Goal: Information Seeking & Learning: Learn about a topic

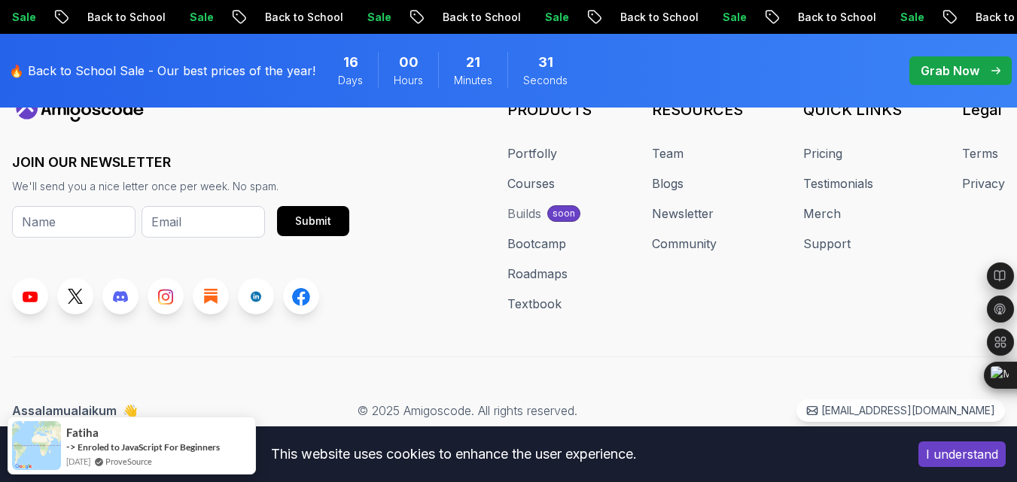
scroll to position [2047, 0]
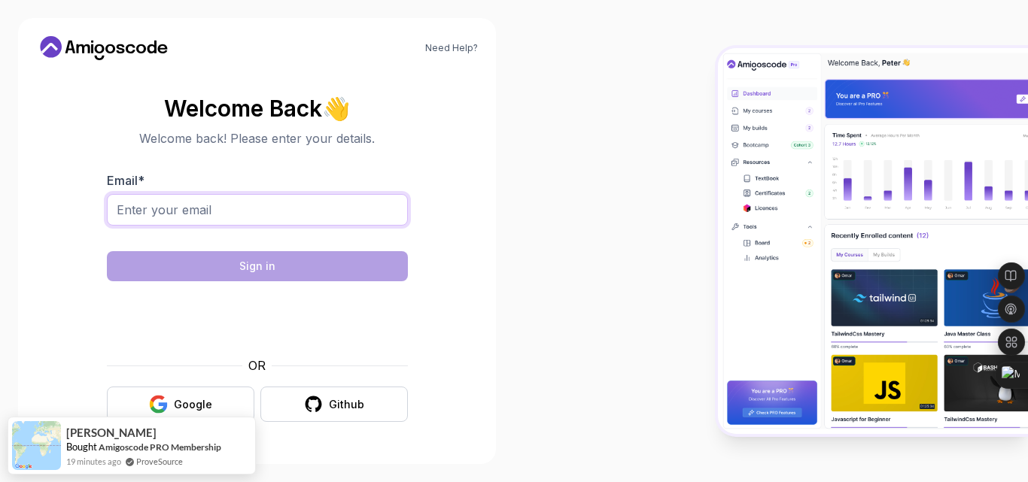
click at [316, 208] on input "Email *" at bounding box center [257, 210] width 301 height 32
type input "selvamonishwork@gmail.com"
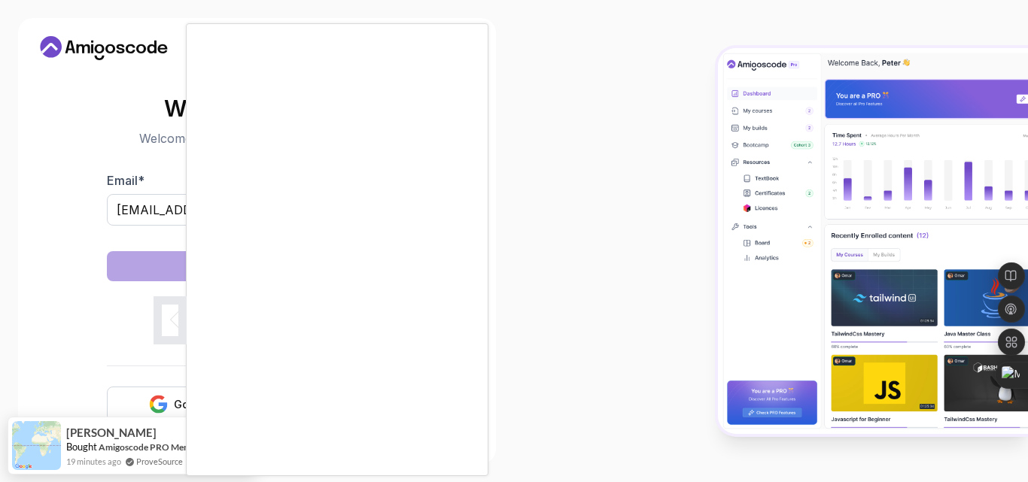
scroll to position [30, 0]
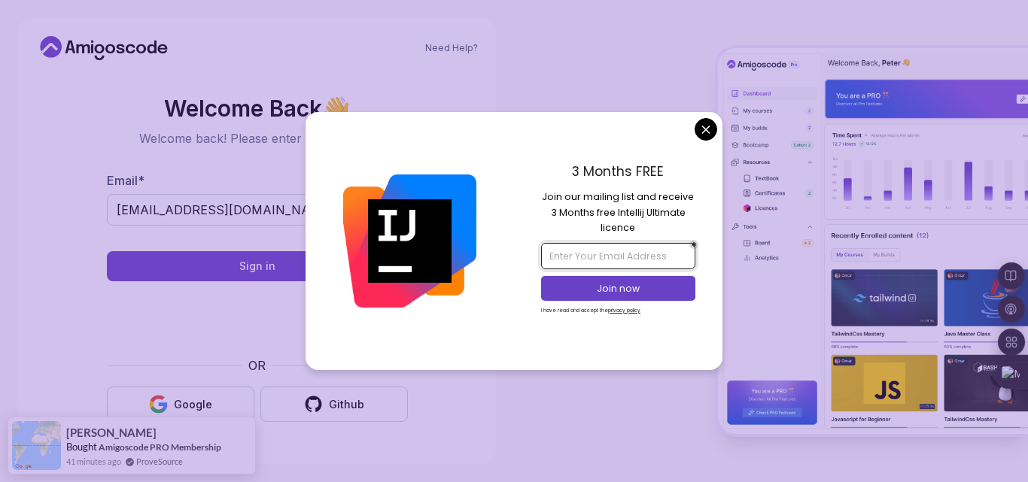
click at [651, 254] on input "email" at bounding box center [618, 256] width 154 height 26
click at [624, 266] on input "email" at bounding box center [618, 256] width 154 height 26
type input "selvamonish12@gmail.com"
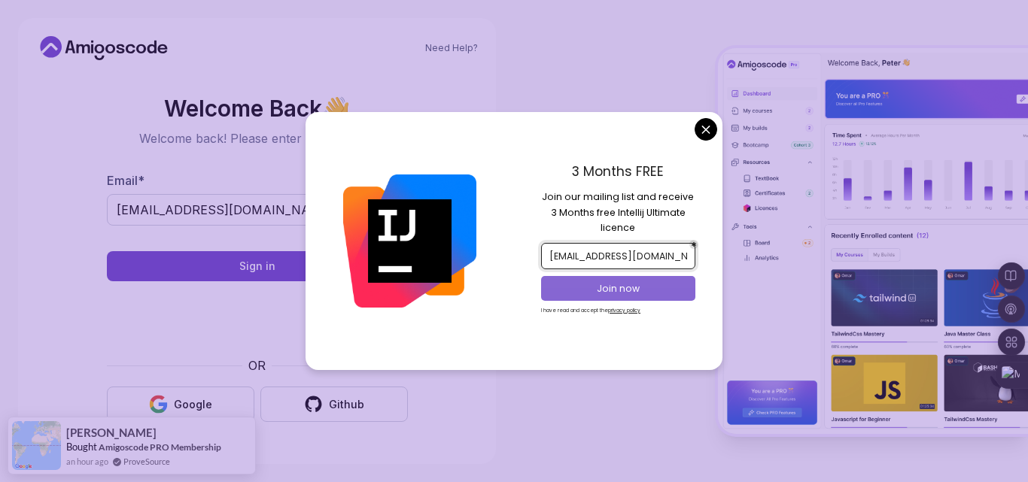
click at [629, 281] on button "Join now" at bounding box center [618, 288] width 154 height 25
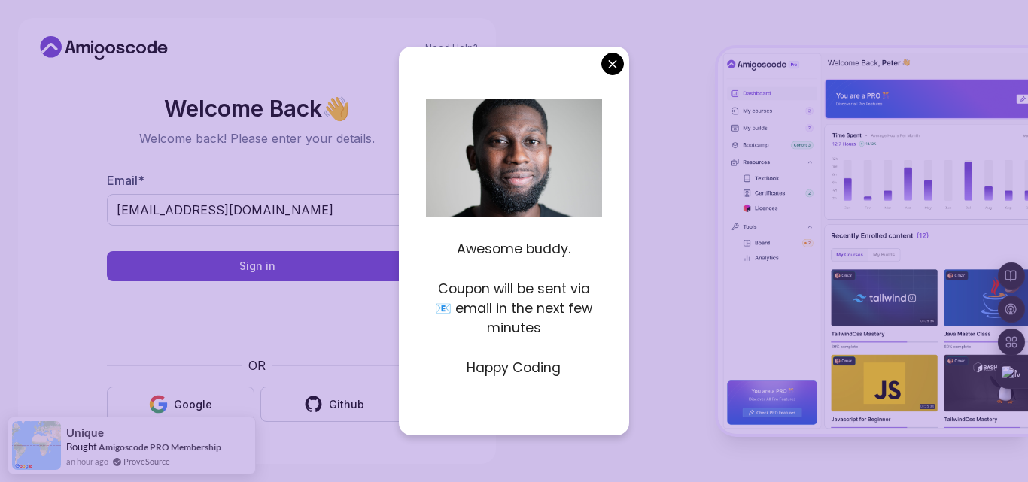
click at [601, 60] on body "Need Help? Welcome Back 👋 Welcome back! Please enter your details. Email * selv…" at bounding box center [514, 241] width 1028 height 482
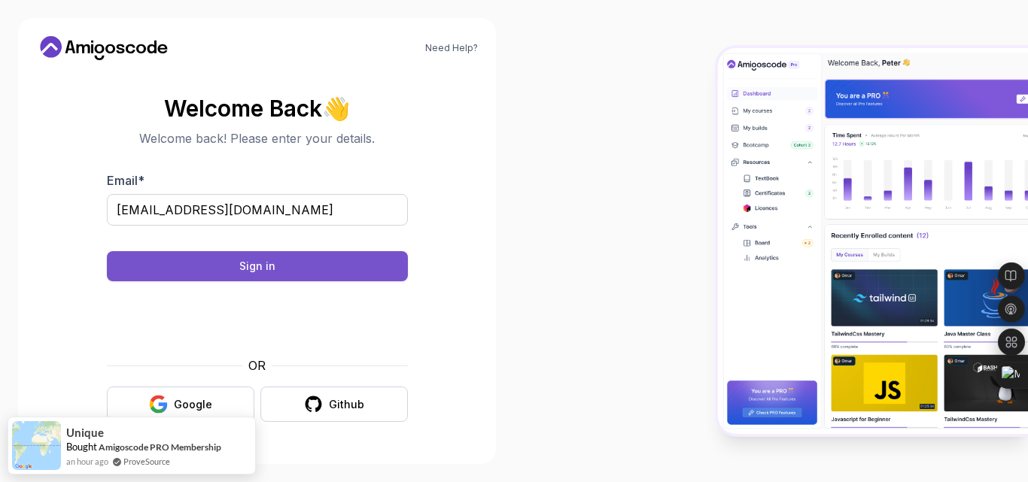
click at [335, 251] on button "Sign in" at bounding box center [257, 266] width 301 height 30
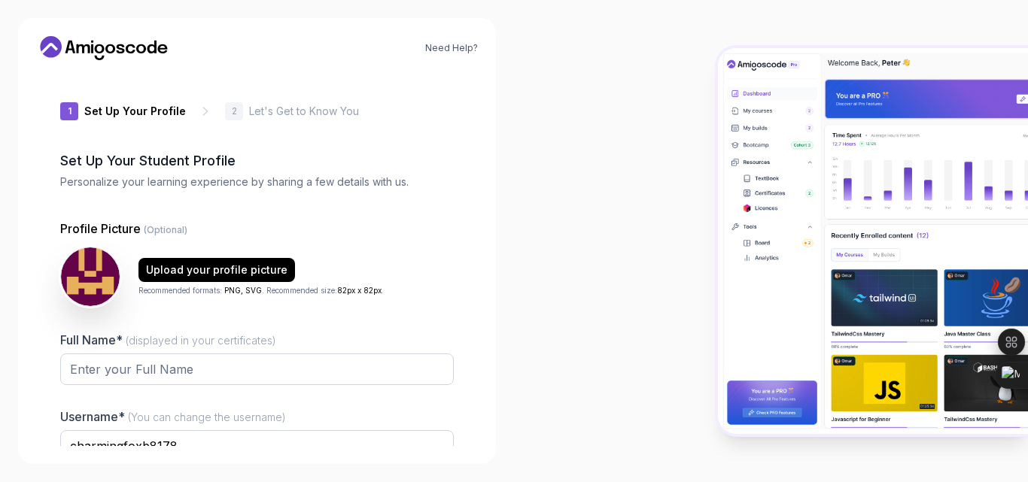
click at [325, 119] on p "Let's Get to Know You" at bounding box center [304, 111] width 110 height 15
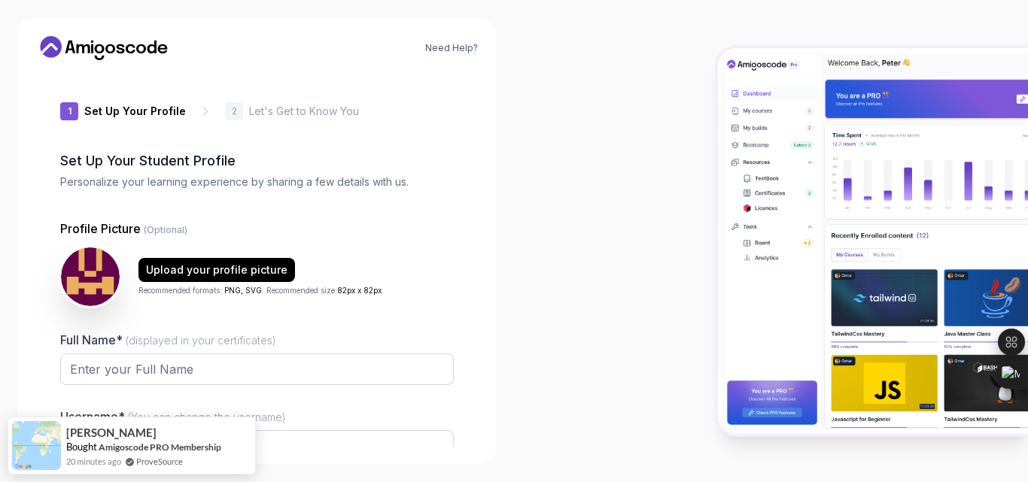
click at [269, 172] on h2 "Set Up Your Student Profile" at bounding box center [257, 161] width 394 height 21
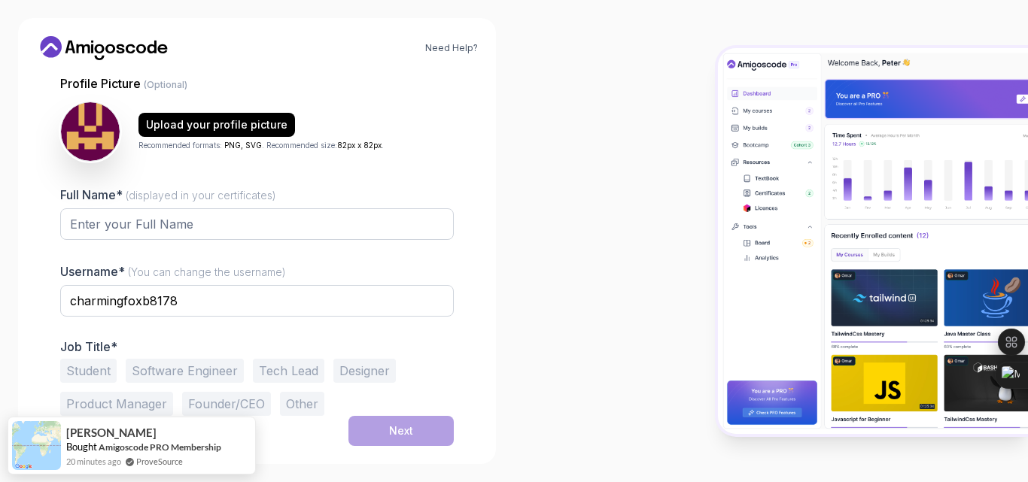
scroll to position [331, 0]
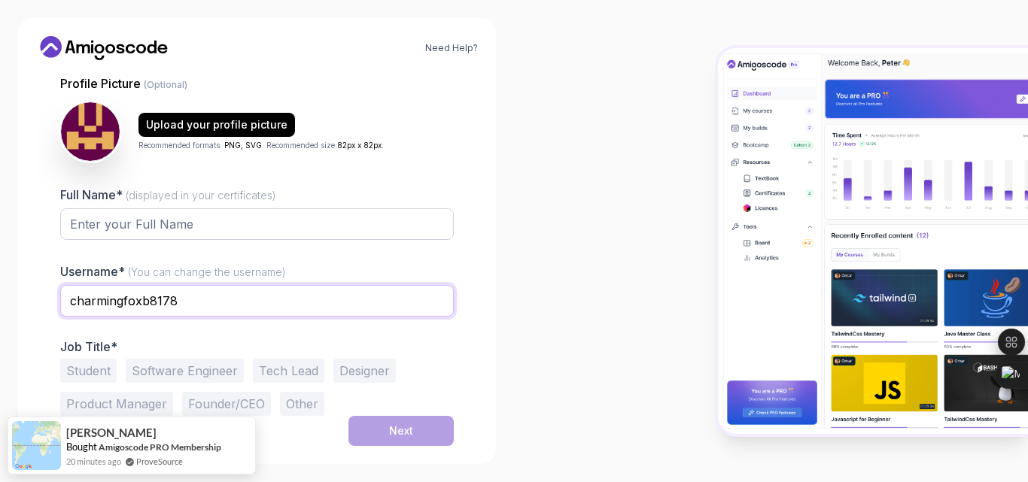
click at [240, 285] on input "charmingfoxb8178" at bounding box center [257, 301] width 394 height 32
type input "c"
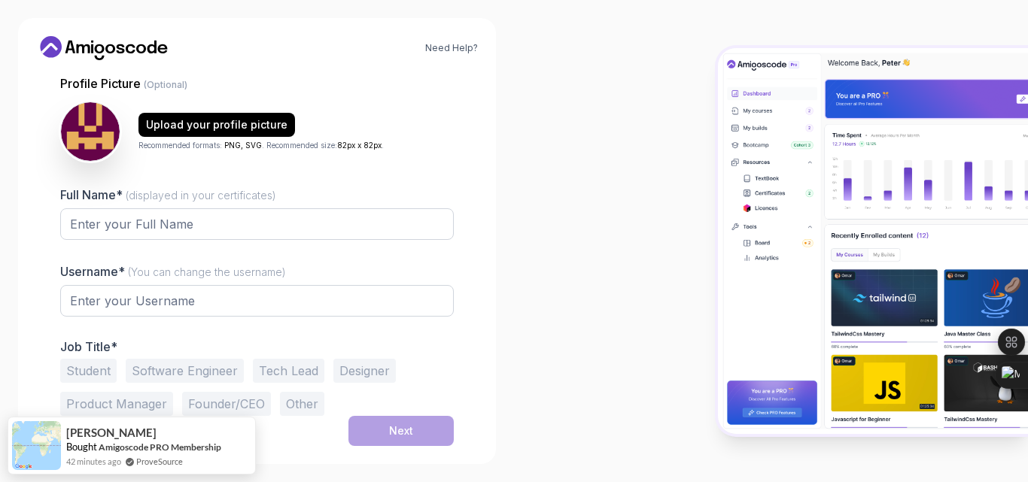
click at [117, 359] on button "Student" at bounding box center [88, 371] width 56 height 24
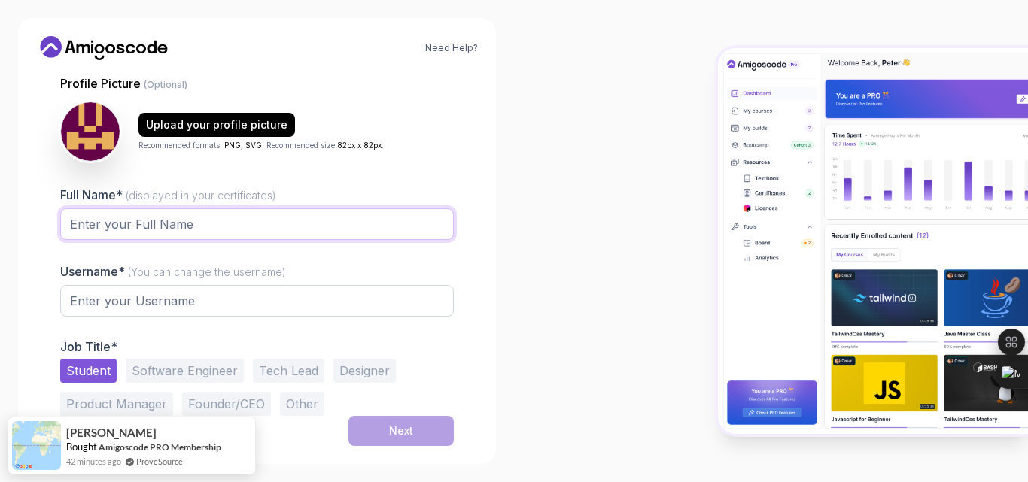
click at [191, 208] on input "Full Name* (displayed in your certificates)" at bounding box center [257, 224] width 394 height 32
type input "[PERSON_NAME]"
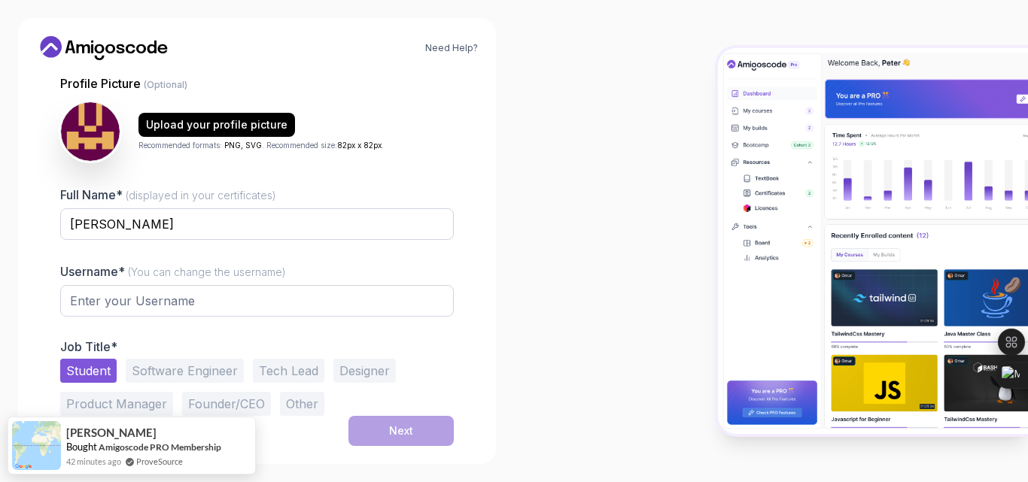
click at [466, 211] on div "1 Set Up Your Profile 1 Set Up Your Profile 2 Let's Get to Know You Set Up Your…" at bounding box center [257, 259] width 442 height 374
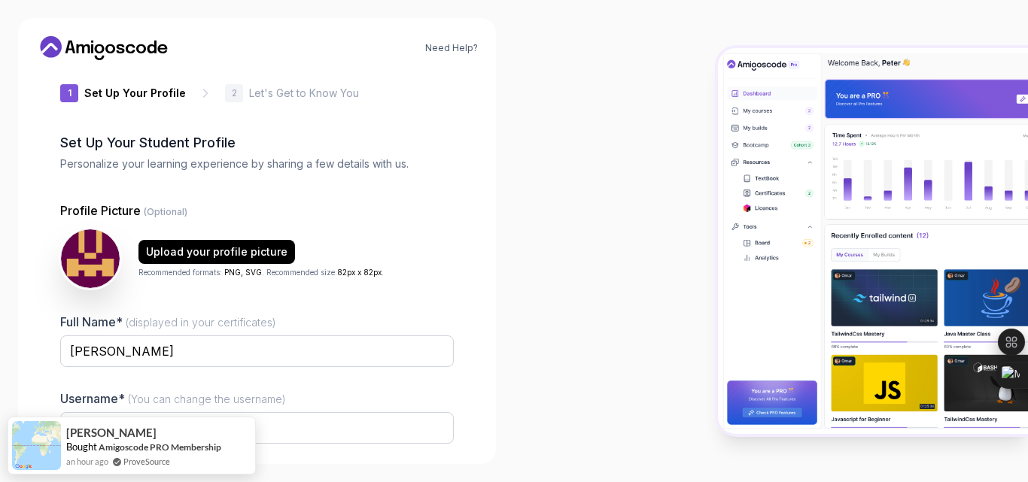
scroll to position [0, 0]
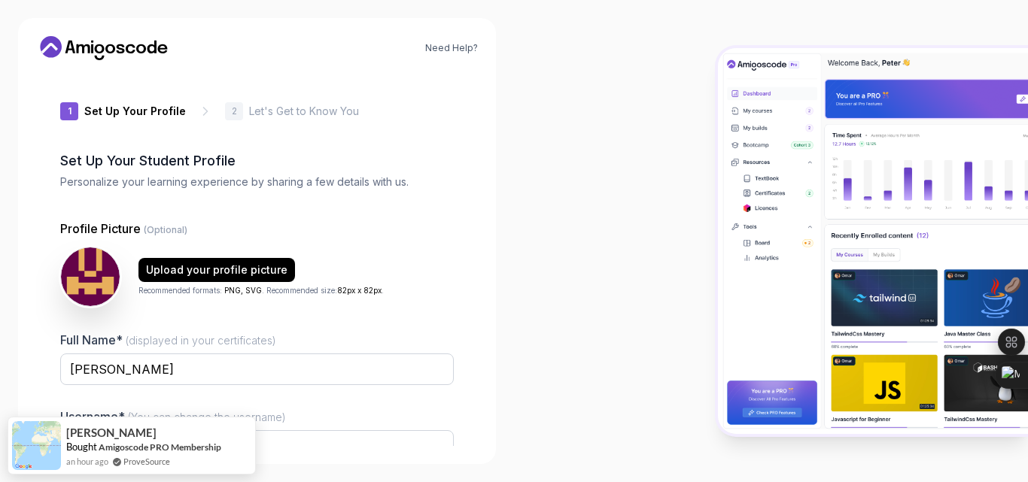
click at [243, 120] on div "2" at bounding box center [234, 111] width 18 height 18
click at [237, 116] on p "2" at bounding box center [234, 111] width 5 height 9
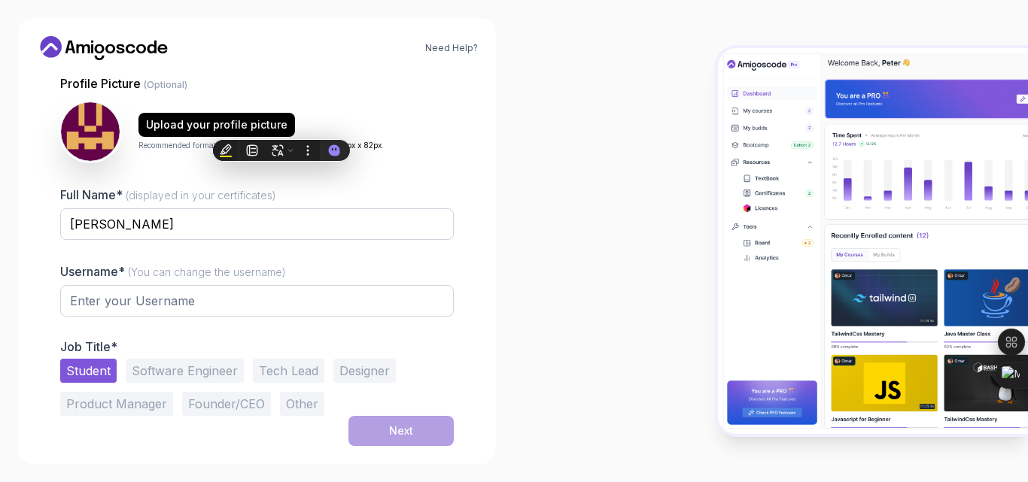
scroll to position [349, 0]
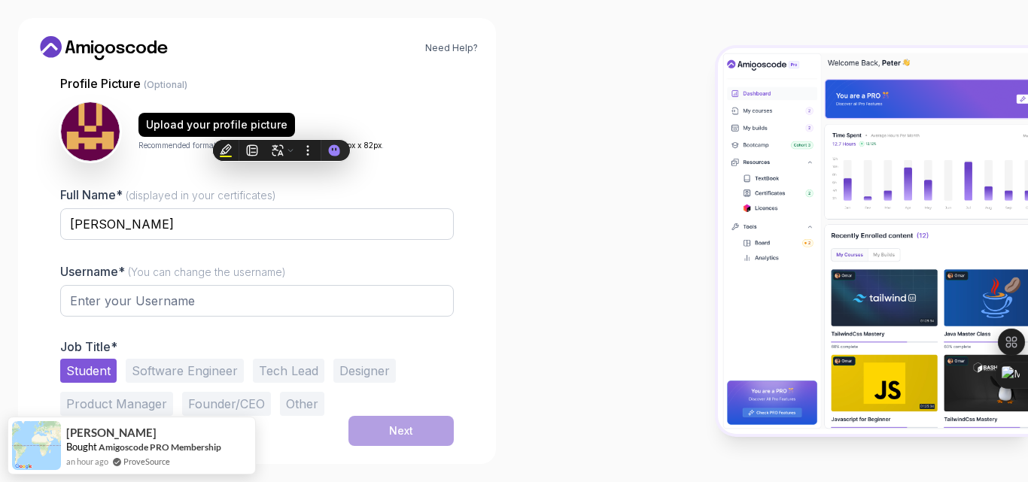
click at [244, 359] on button "Software Engineer" at bounding box center [185, 371] width 118 height 24
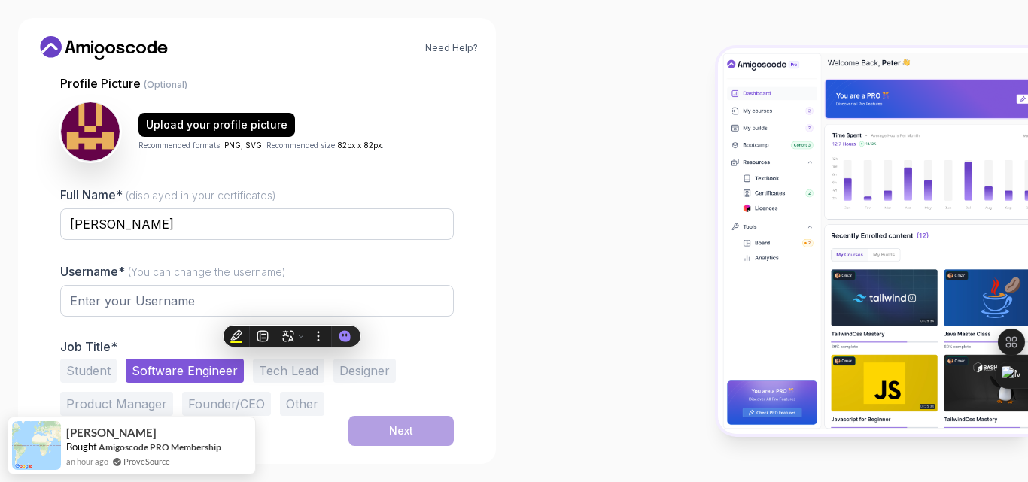
click at [102, 359] on button "Student" at bounding box center [88, 371] width 56 height 24
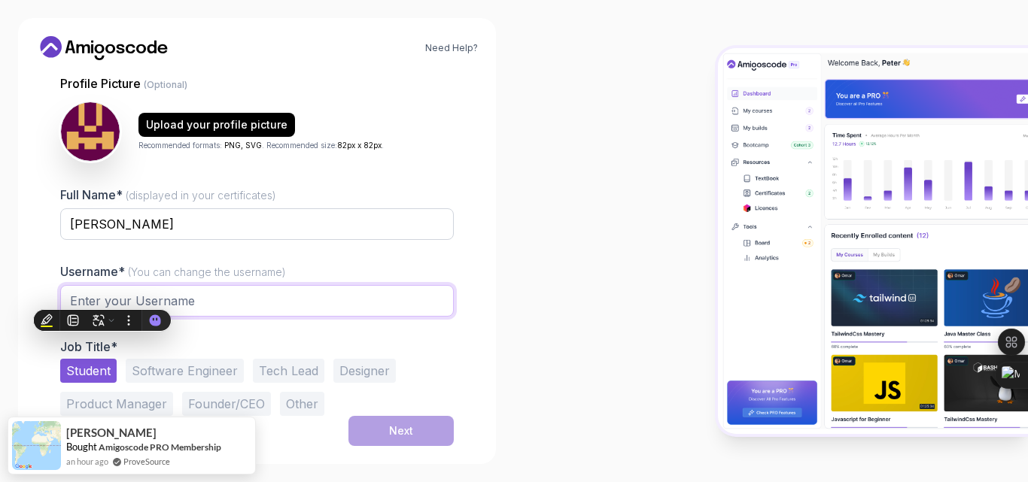
click at [142, 285] on input "text" at bounding box center [257, 301] width 394 height 32
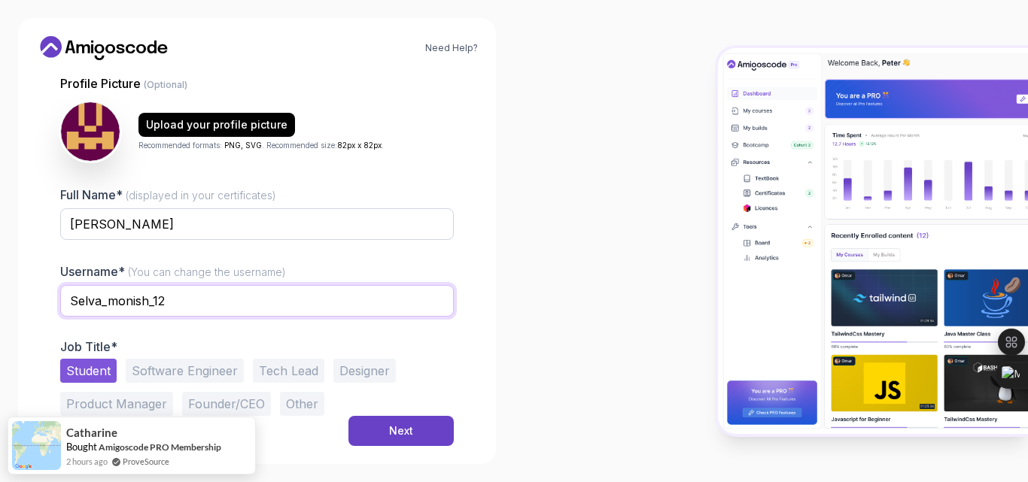
click at [154, 285] on input "Selva_monish_12" at bounding box center [257, 301] width 394 height 32
click at [411, 285] on input "Selva_monish_12" at bounding box center [257, 301] width 394 height 32
type input "S"
click at [373, 285] on input "text" at bounding box center [257, 301] width 394 height 32
click at [338, 285] on input "text" at bounding box center [257, 301] width 394 height 32
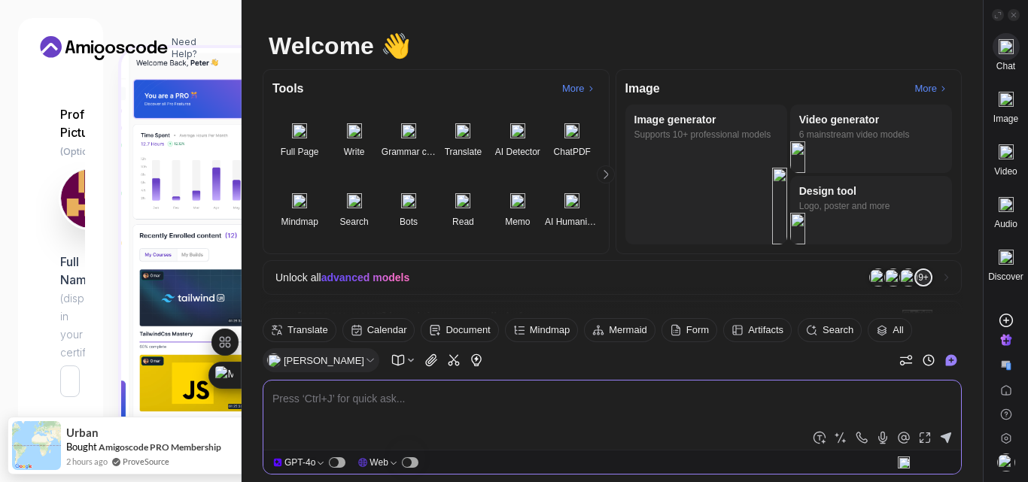
scroll to position [669, 0]
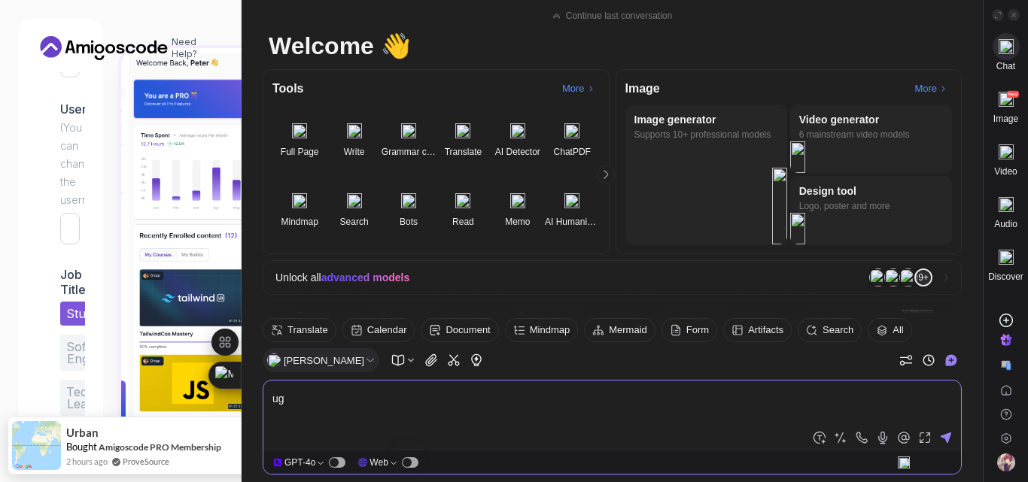
type textarea "u"
type textarea "suggest a user name for java learning"
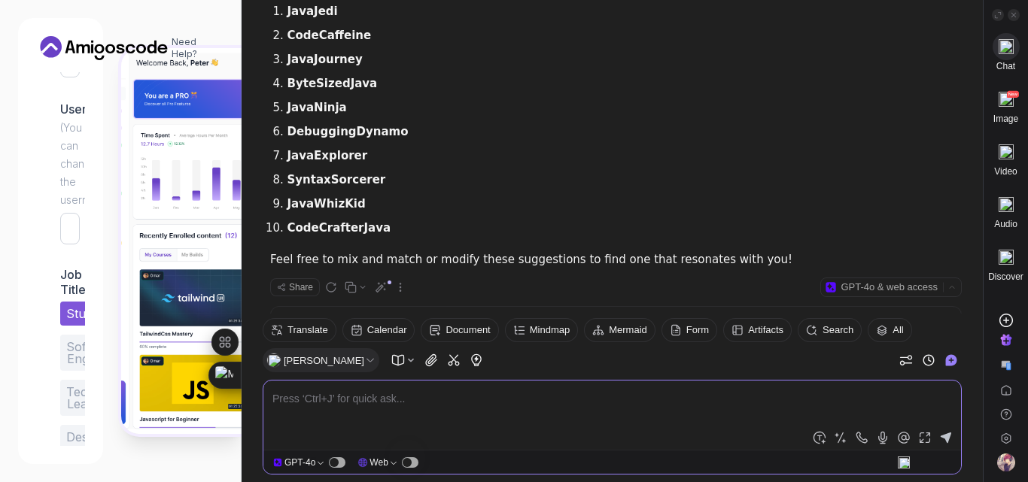
scroll to position [208, 0]
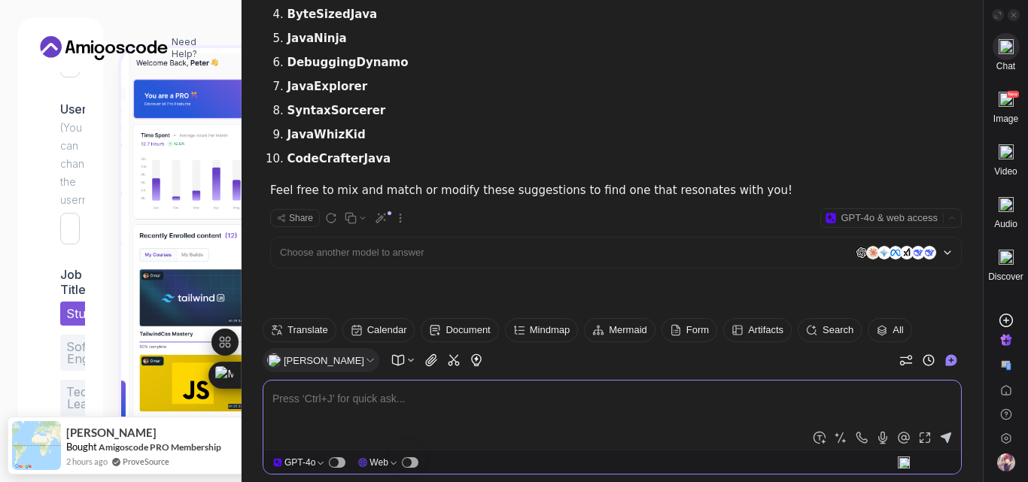
click at [192, 196] on img at bounding box center [181, 241] width 121 height 386
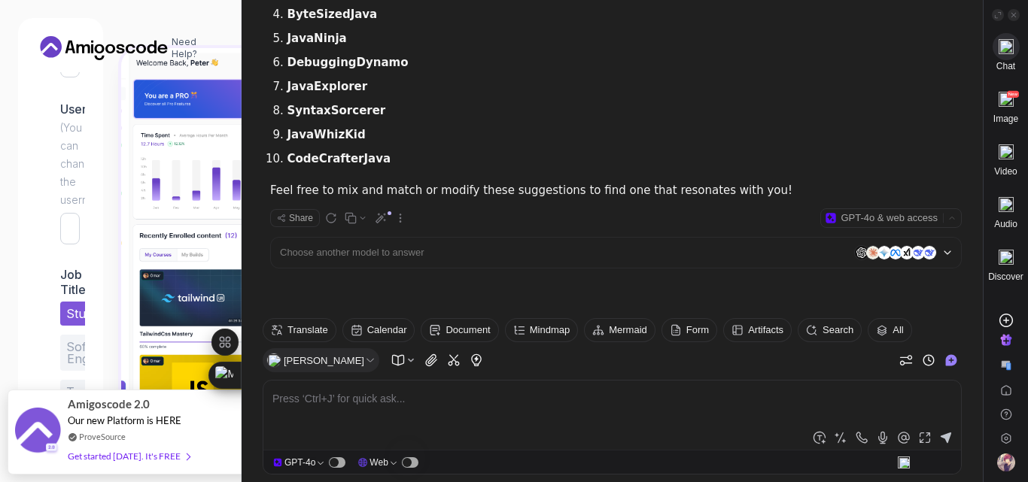
click at [1014, 8] on div at bounding box center [1005, 11] width 41 height 23
click at [1014, 13] on icon at bounding box center [1014, 15] width 8 height 8
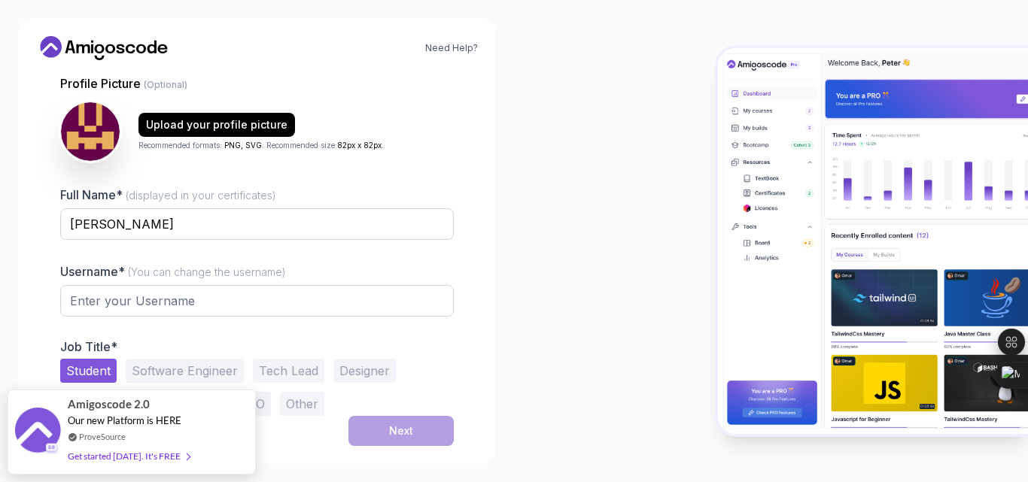
scroll to position [349, 0]
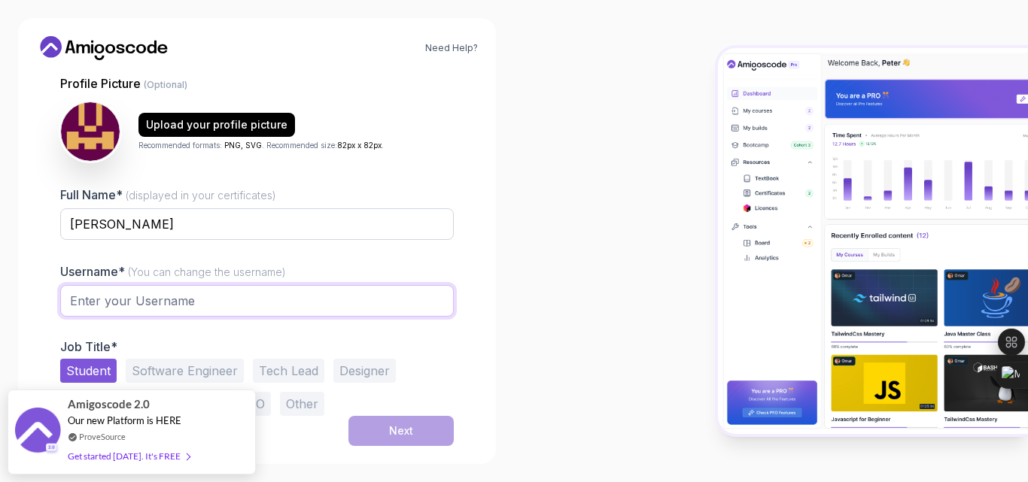
click at [318, 285] on input "text" at bounding box center [257, 301] width 394 height 32
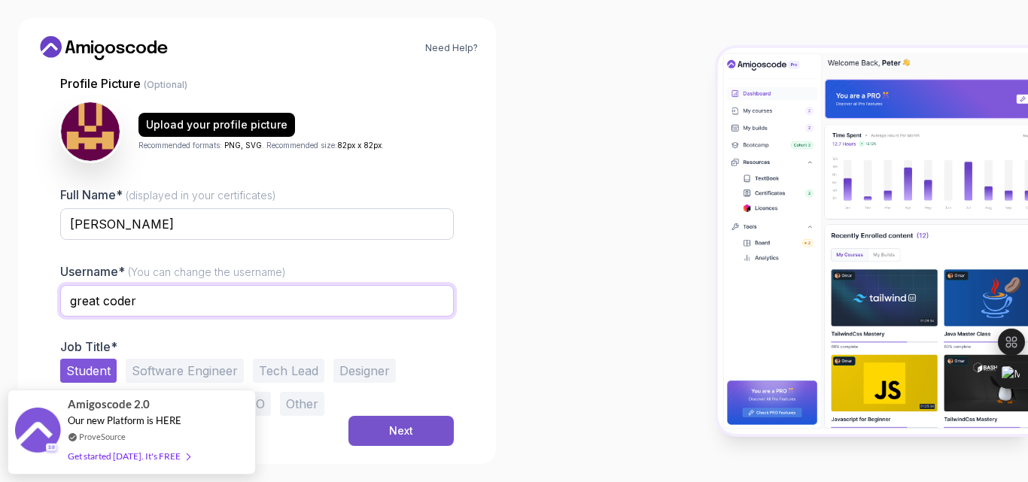
type input "great coder"
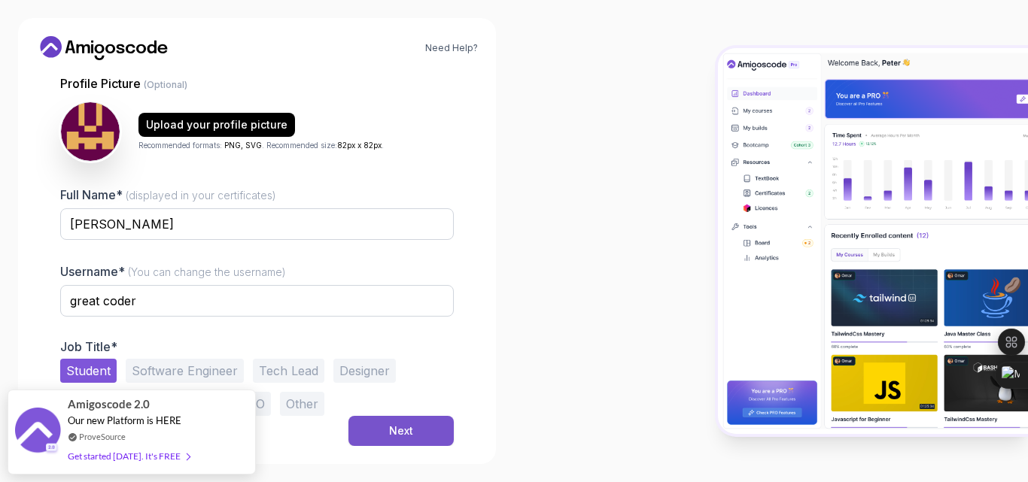
click at [389, 425] on div "Next" at bounding box center [401, 431] width 24 height 15
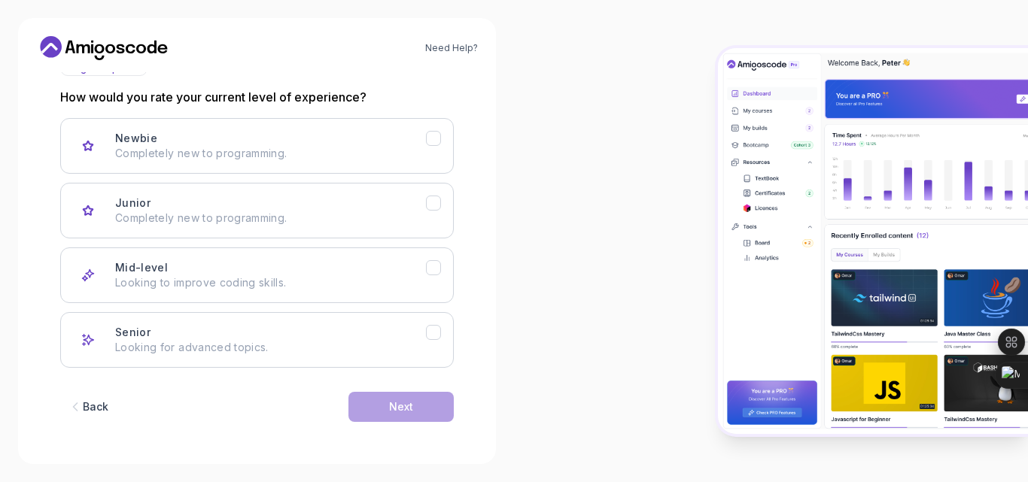
scroll to position [319, 0]
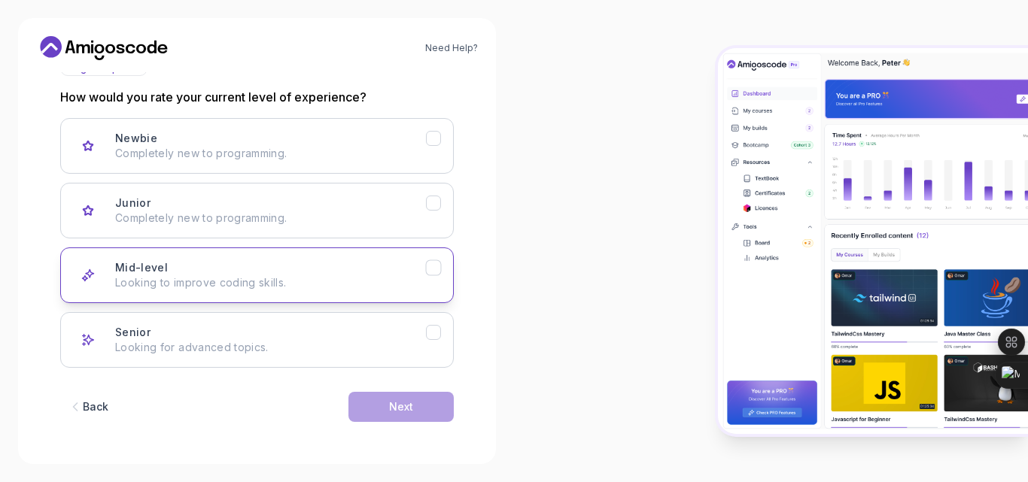
click at [401, 275] on div "Mid-level Looking to improve coding skills." at bounding box center [270, 275] width 311 height 30
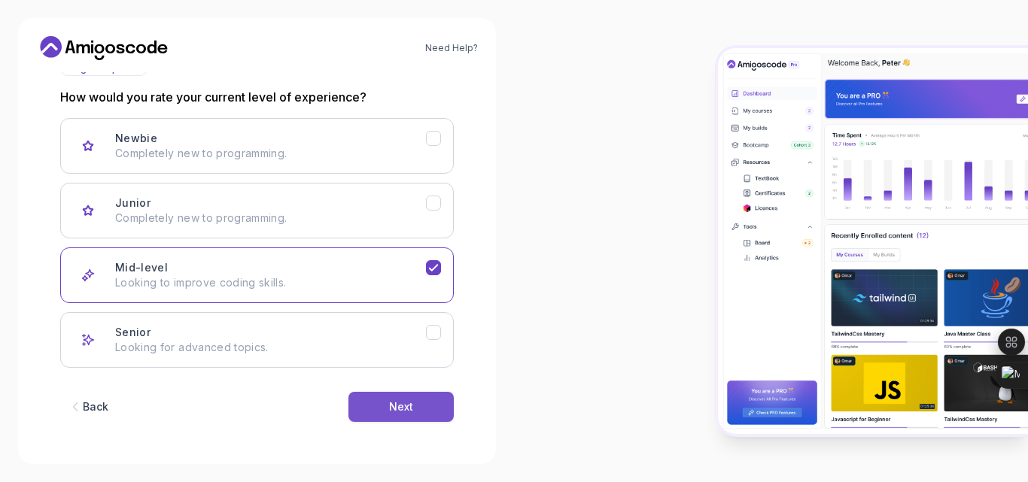
click at [387, 422] on button "Next" at bounding box center [400, 407] width 105 height 30
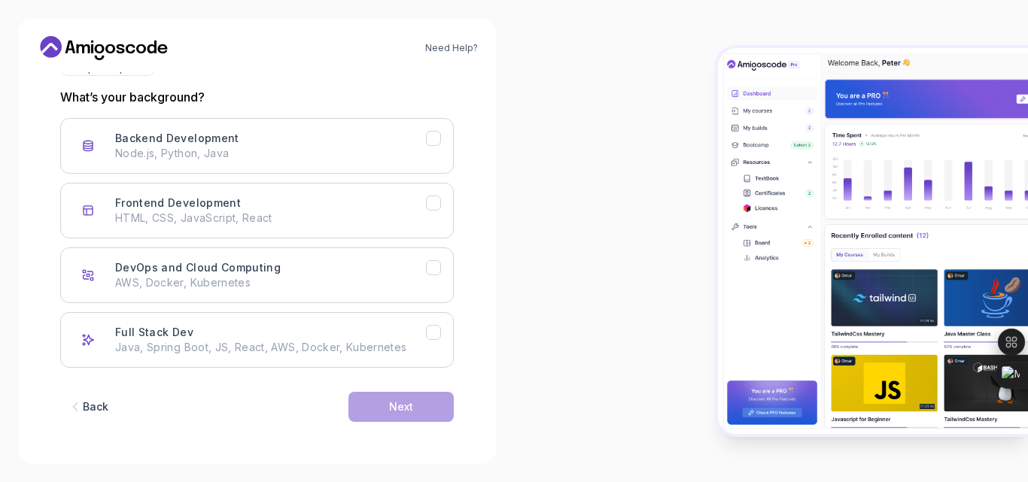
scroll to position [289, 0]
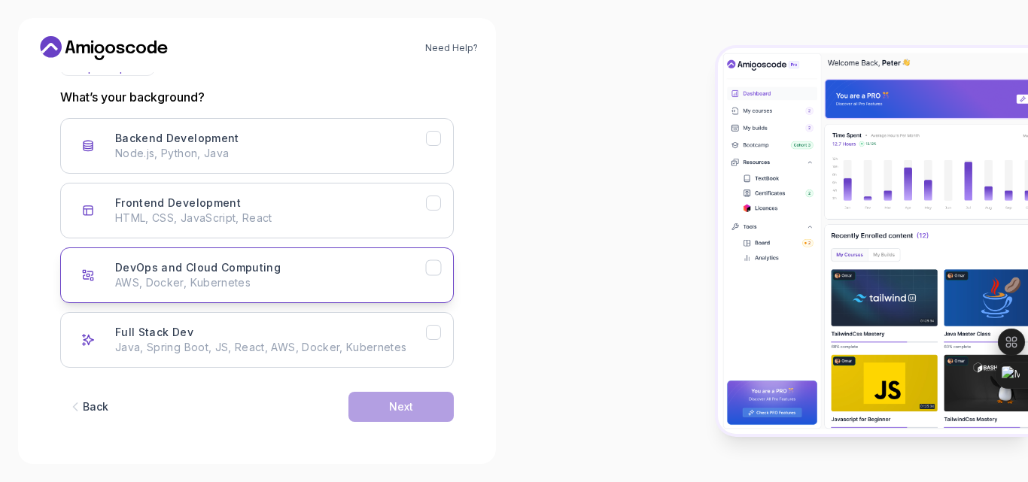
click at [376, 283] on div "DevOps and Cloud Computing AWS, Docker, Kubernetes" at bounding box center [270, 275] width 311 height 30
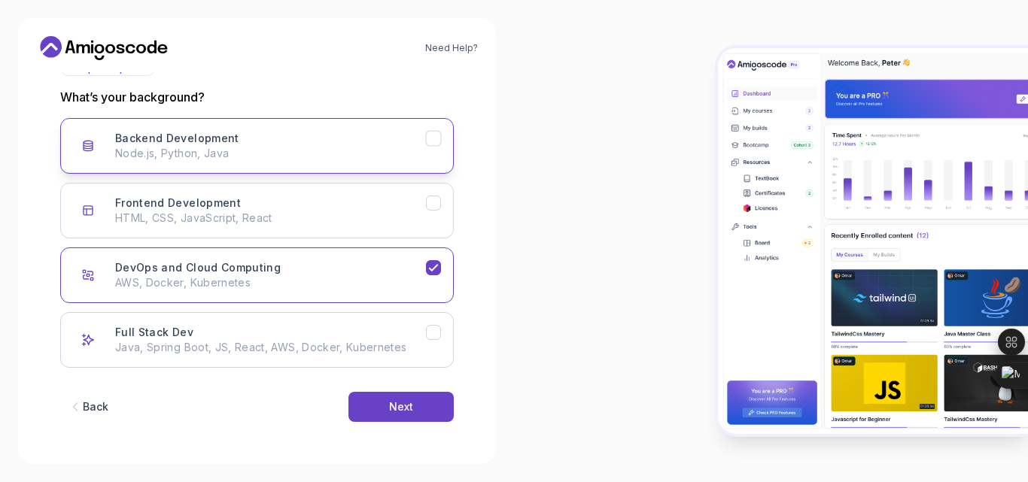
click at [429, 135] on icon "Backend Development" at bounding box center [433, 138] width 8 height 6
click at [389, 400] on div "Next" at bounding box center [401, 407] width 24 height 15
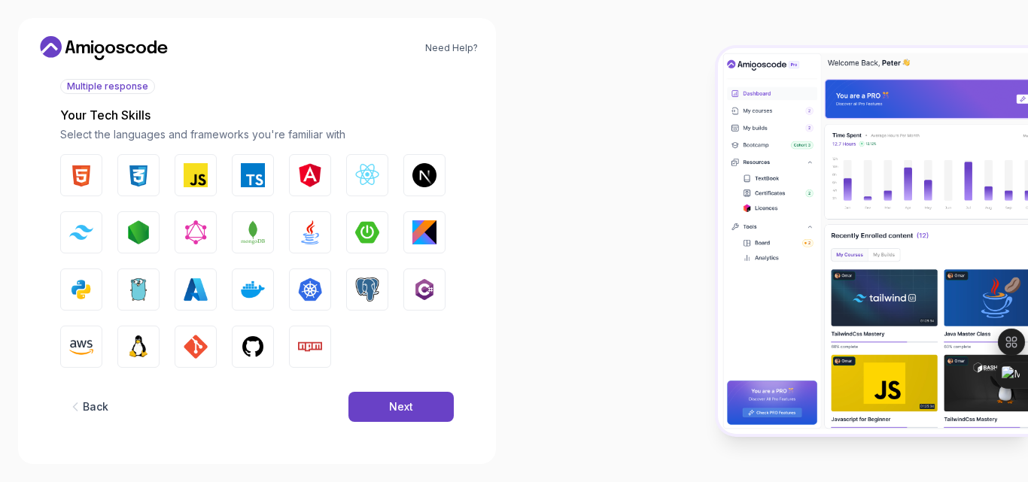
scroll to position [402, 0]
click at [93, 335] on img "button" at bounding box center [81, 347] width 24 height 24
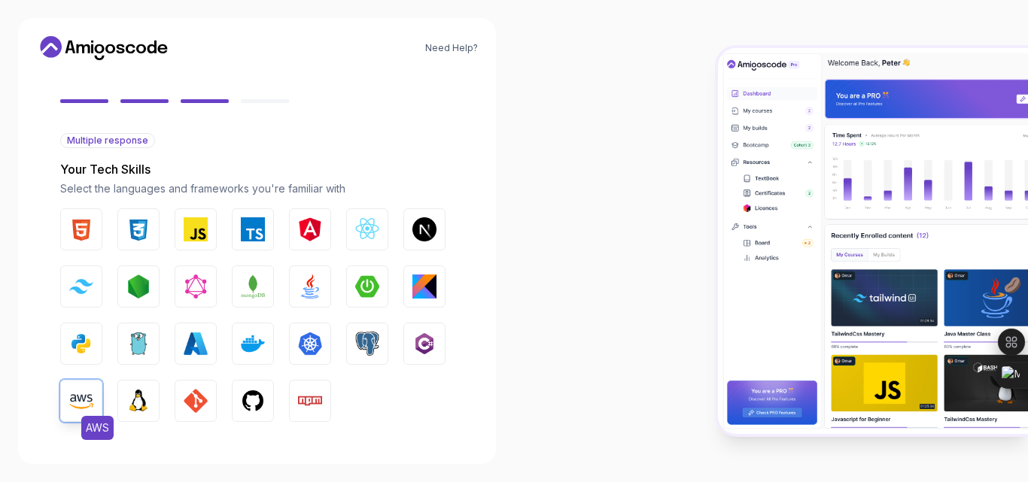
scroll to position [90, 0]
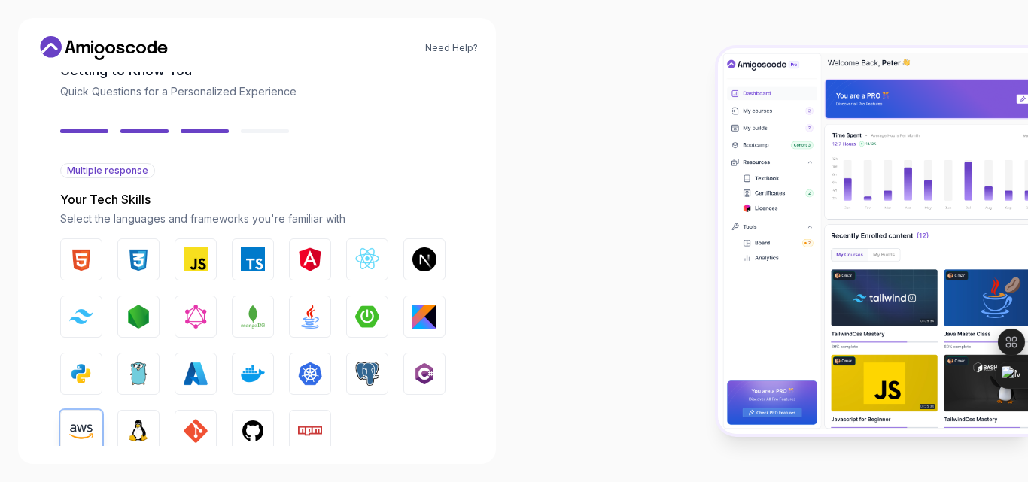
click at [612, 309] on div at bounding box center [771, 241] width 514 height 482
click at [454, 403] on div "2 Let's Get to Know You 1 Set Up Your Profile 2 Let's Get to Know You Getting t…" at bounding box center [257, 259] width 442 height 374
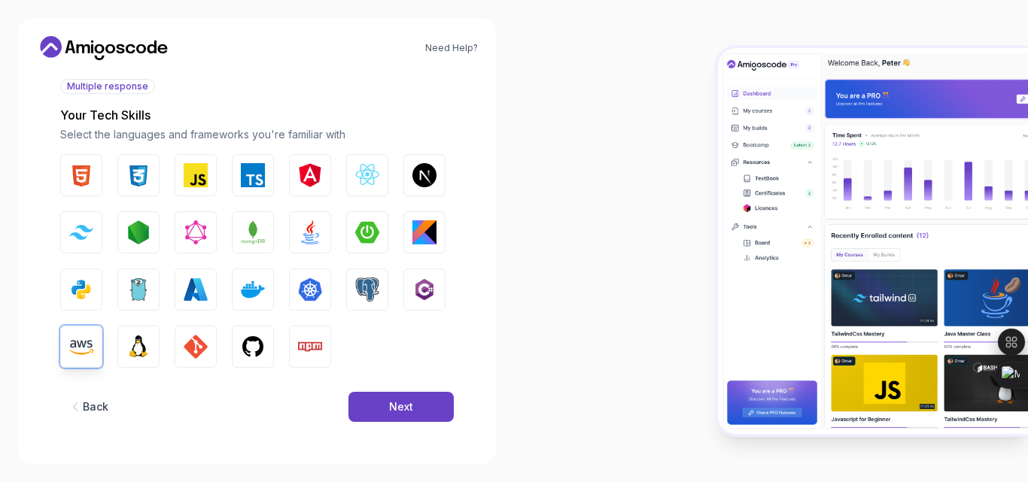
scroll to position [331, 0]
click at [298, 241] on img "button" at bounding box center [310, 233] width 24 height 24
click at [380, 392] on button "Next" at bounding box center [400, 407] width 105 height 30
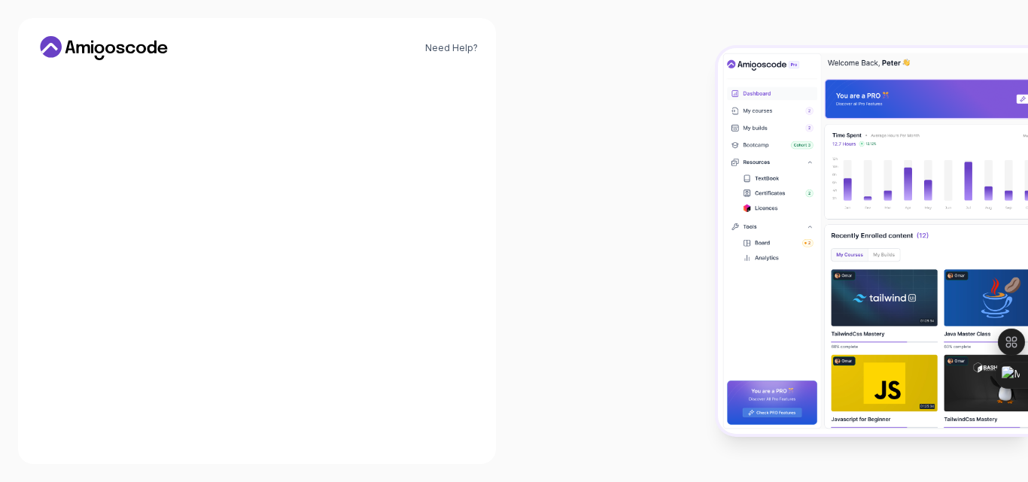
scroll to position [364, 0]
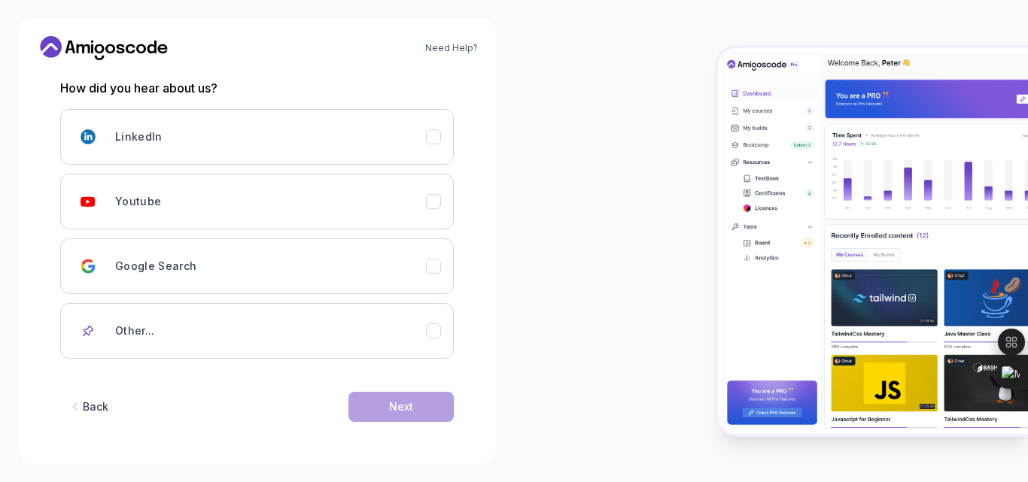
click at [621, 258] on div at bounding box center [771, 241] width 514 height 482
click at [669, 239] on div at bounding box center [771, 241] width 514 height 482
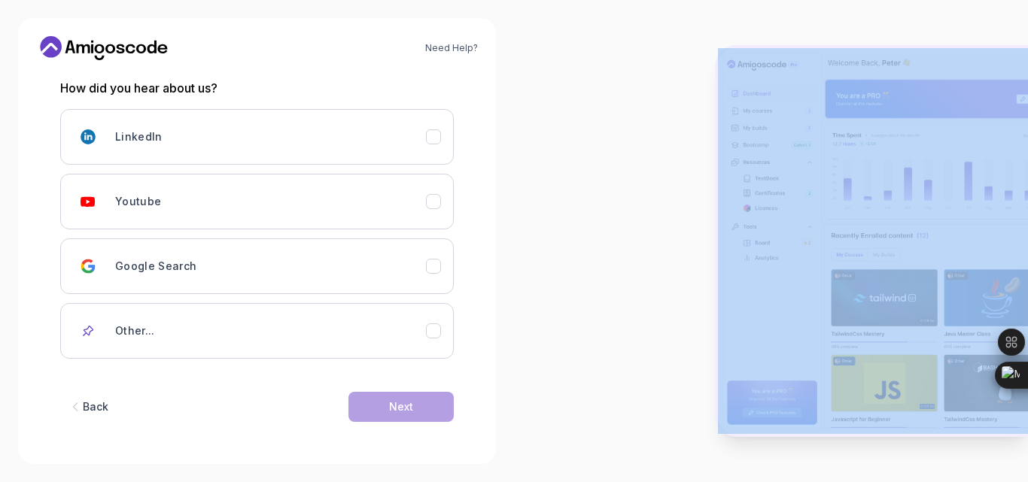
click at [669, 239] on div at bounding box center [771, 241] width 514 height 482
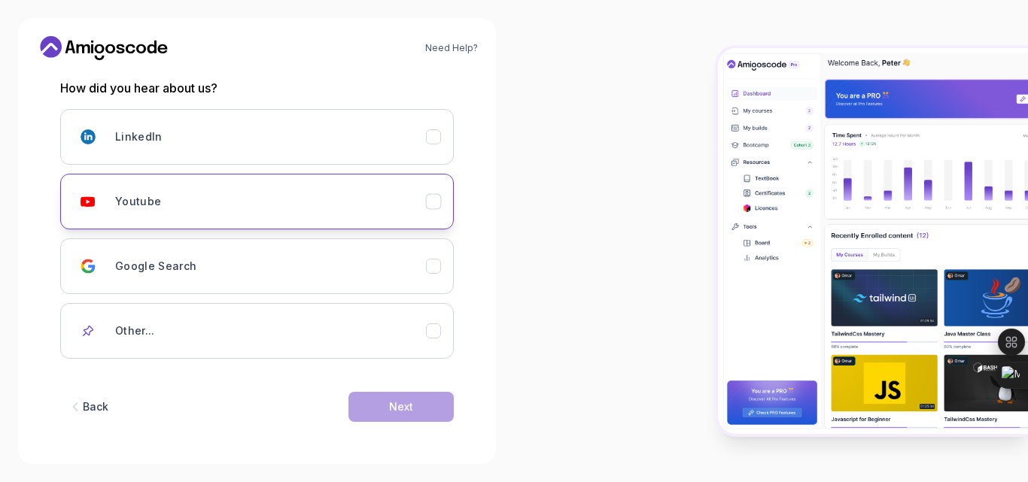
click at [427, 195] on icon "Youtube" at bounding box center [434, 202] width 14 height 14
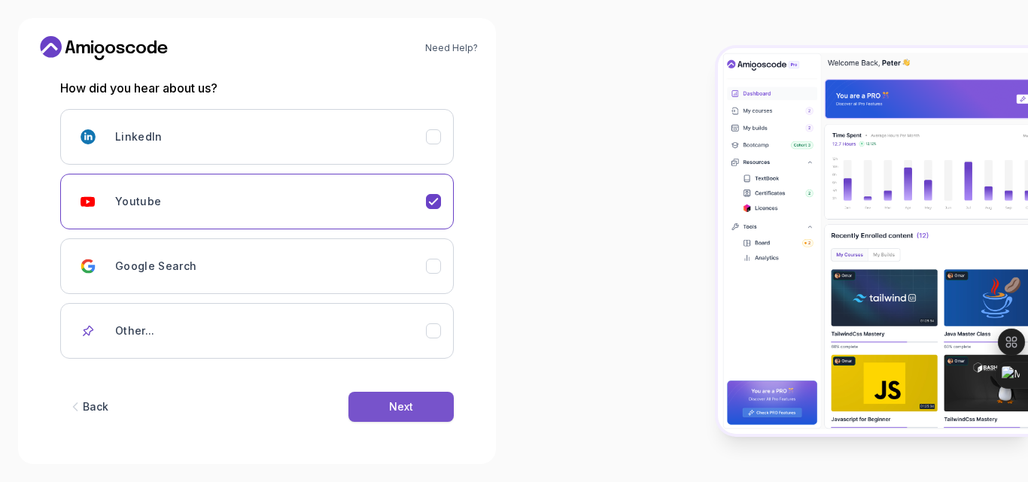
click at [394, 400] on div "Next" at bounding box center [401, 407] width 24 height 15
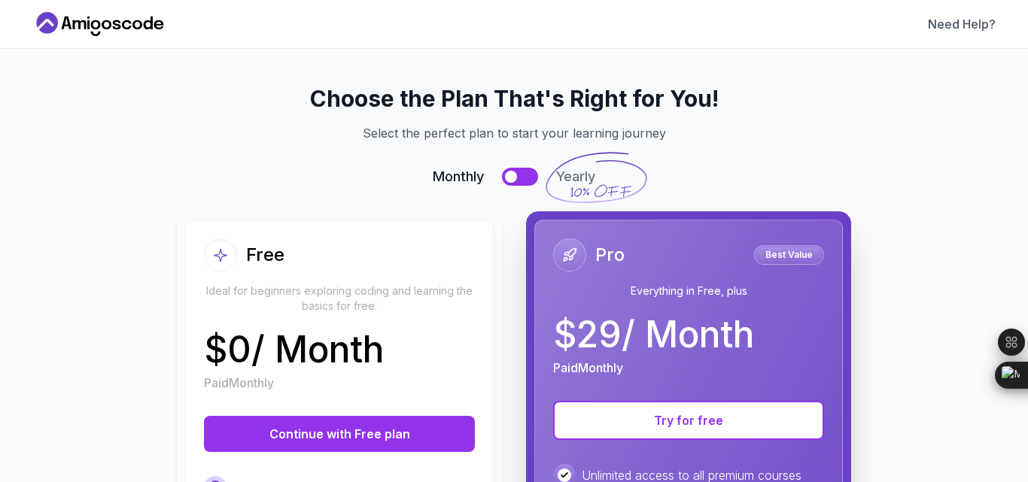
scroll to position [0, 0]
click at [762, 187] on div "Choose the Plan That's Right for You! Select the perfect plan to start your lea…" at bounding box center [513, 462] width 927 height 754
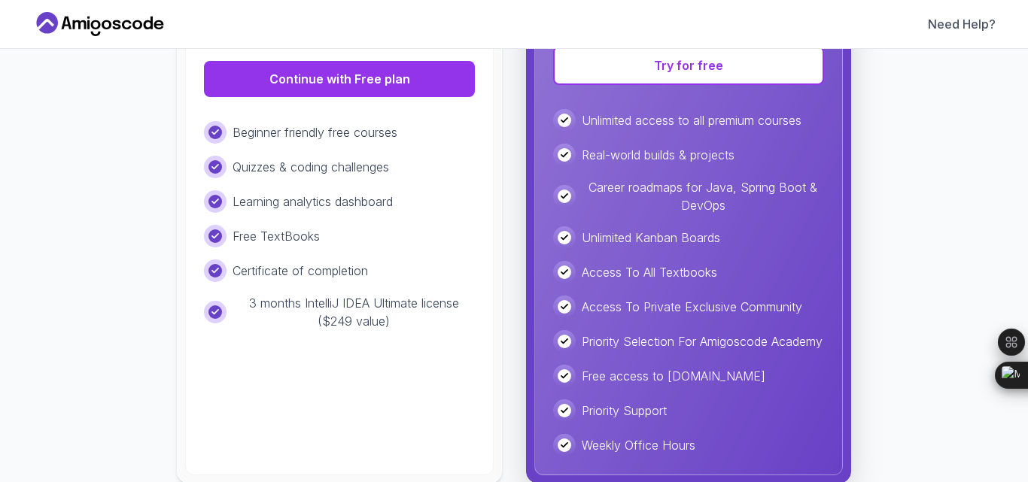
scroll to position [361, 0]
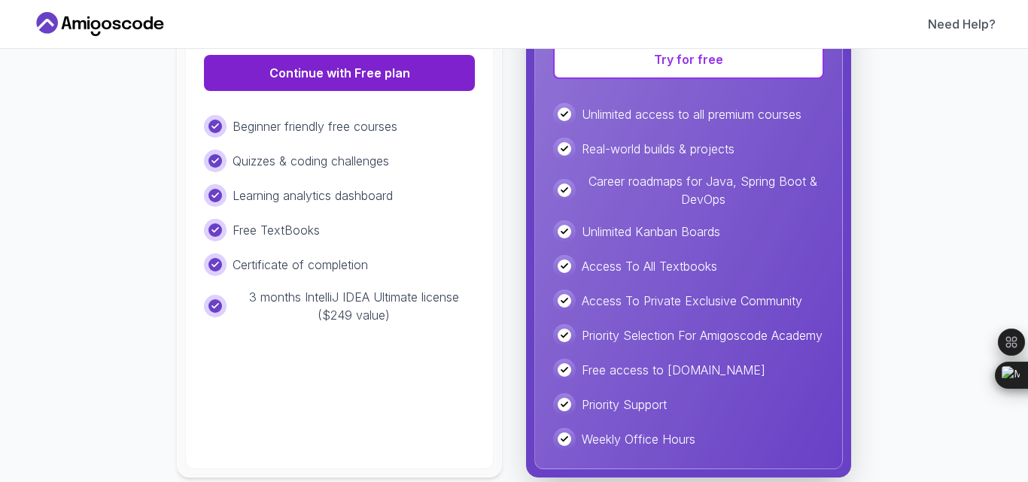
click at [350, 91] on button "Continue with Free plan" at bounding box center [339, 73] width 271 height 36
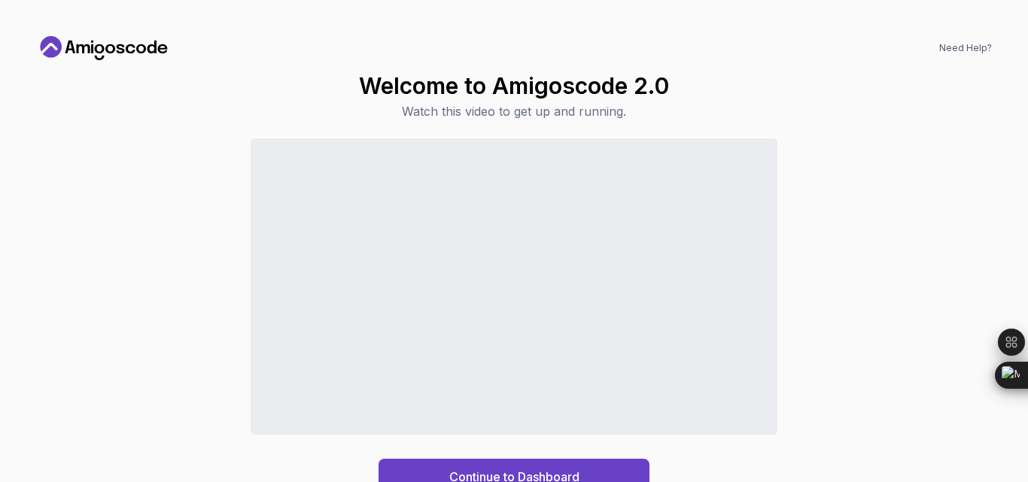
click at [958, 128] on div "Welcome to Amigoscode 2.0 Watch this video to get up and running. Continue to D…" at bounding box center [514, 283] width 956 height 423
click at [924, 376] on div "Continue to Dashboard" at bounding box center [514, 316] width 956 height 357
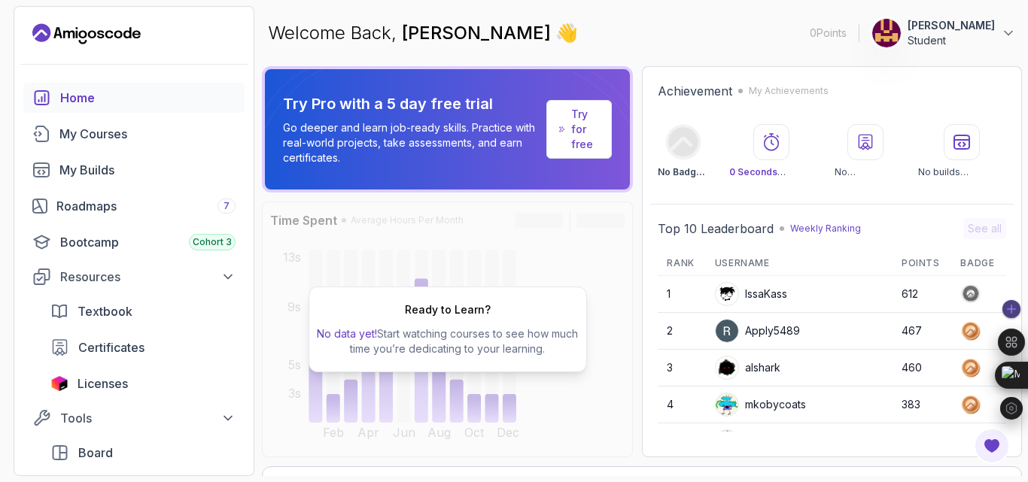
click at [1021, 303] on div at bounding box center [1011, 309] width 27 height 27
click at [1027, 114] on section "0 Points 1 selva monish Student Home My Courses My Builds Roadmaps 7 Bootcamp C…" at bounding box center [514, 241] width 1028 height 482
click at [688, 57] on div "Welcome Back, selva monish 👋 0 Points 1 selva monish Student" at bounding box center [642, 33] width 760 height 54
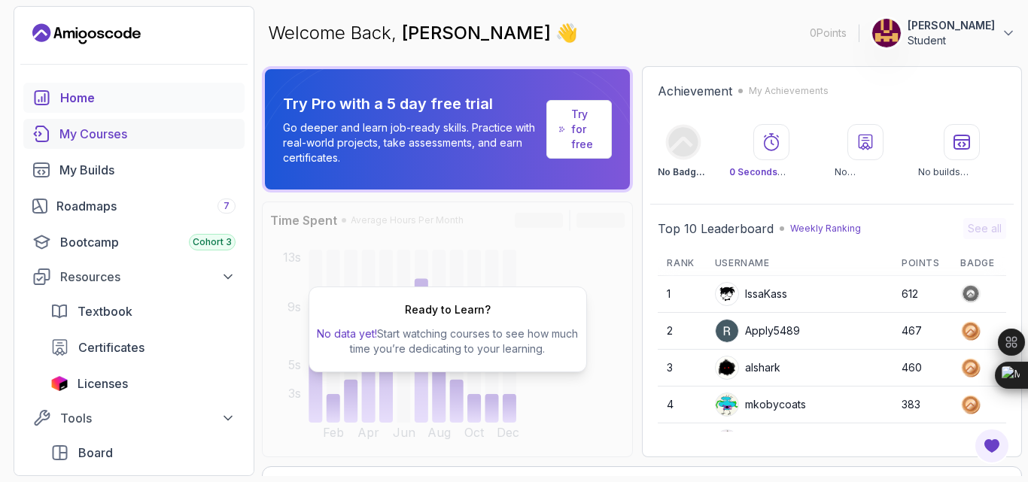
click at [156, 143] on div "My Courses" at bounding box center [147, 134] width 176 height 18
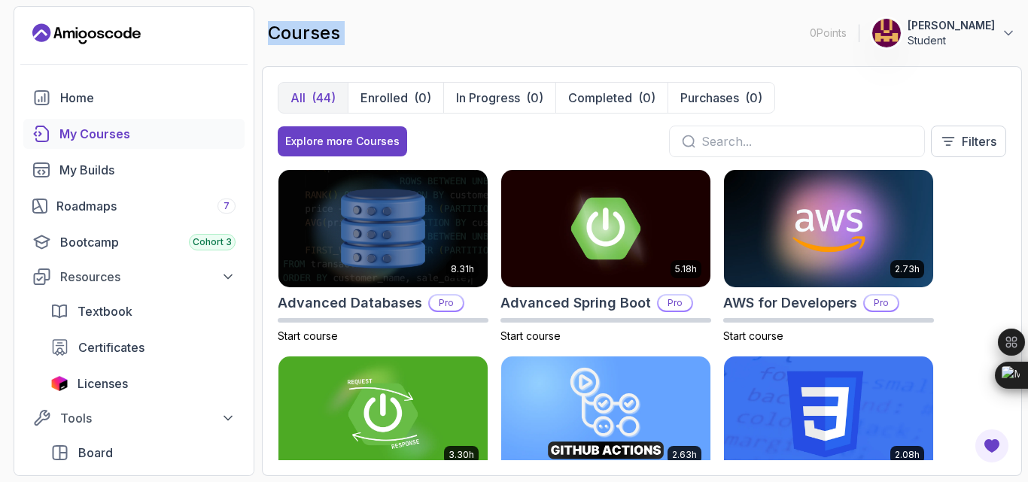
click at [635, 16] on div "courses 0 Points 1 selva monish Student" at bounding box center [642, 33] width 760 height 54
click at [208, 185] on link "My Builds" at bounding box center [133, 170] width 221 height 30
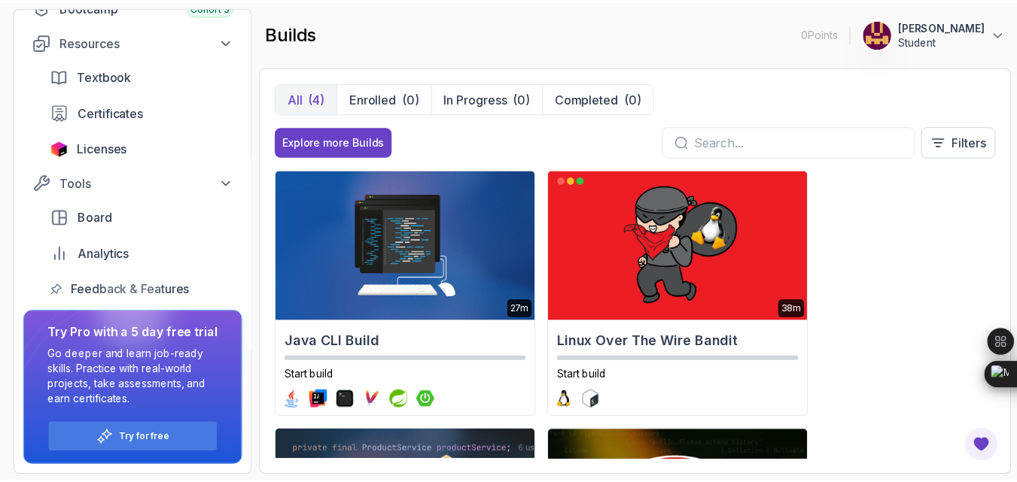
scroll to position [445, 0]
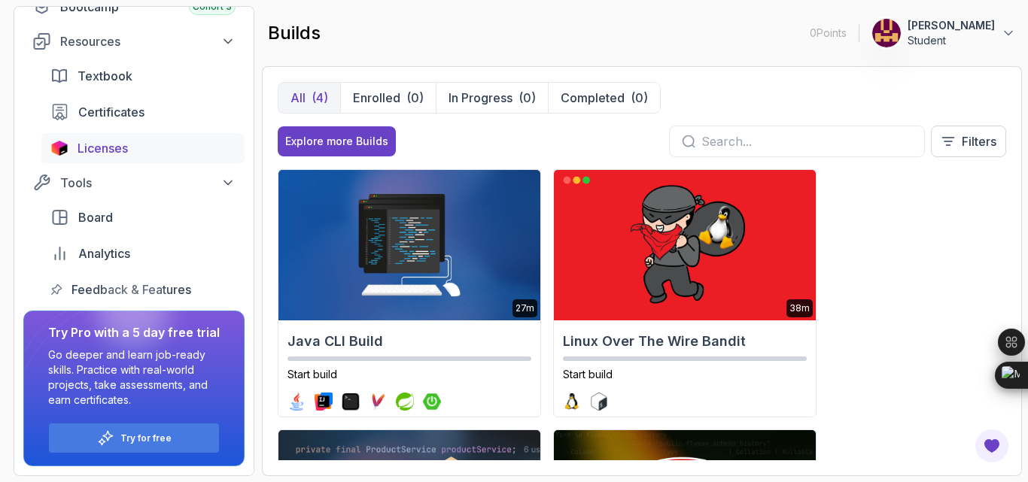
click at [100, 133] on link "Licenses" at bounding box center [142, 148] width 203 height 30
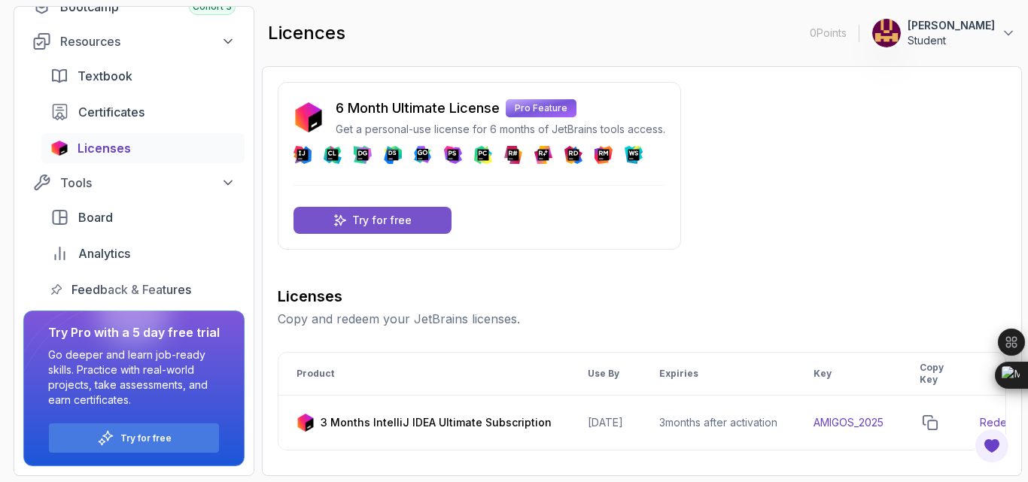
click at [412, 228] on p "Try for free" at bounding box center [381, 220] width 59 height 15
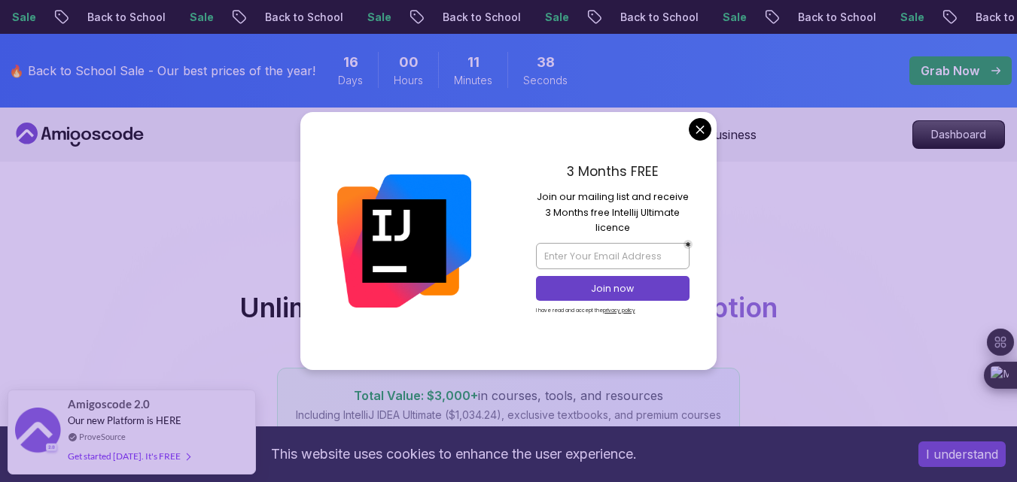
click at [321, 269] on div at bounding box center [404, 240] width 208 height 257
click at [602, 263] on input "email" at bounding box center [613, 256] width 154 height 26
type input "selvamonish12@gmail.com"
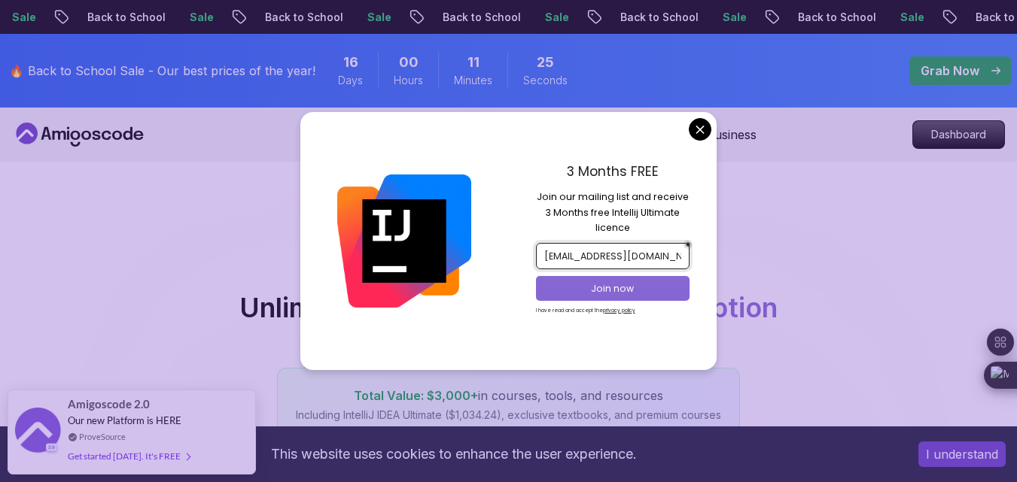
click at [617, 294] on p "Join now" at bounding box center [612, 289] width 125 height 14
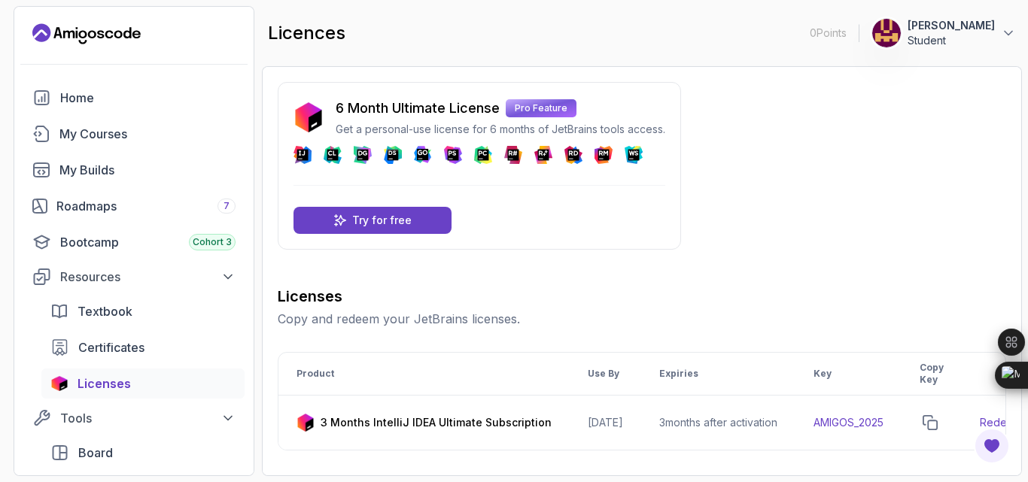
click at [589, 250] on div "6 Month Ultimate License Pro Feature Get a personal-use license for 6 months of…" at bounding box center [479, 166] width 403 height 168
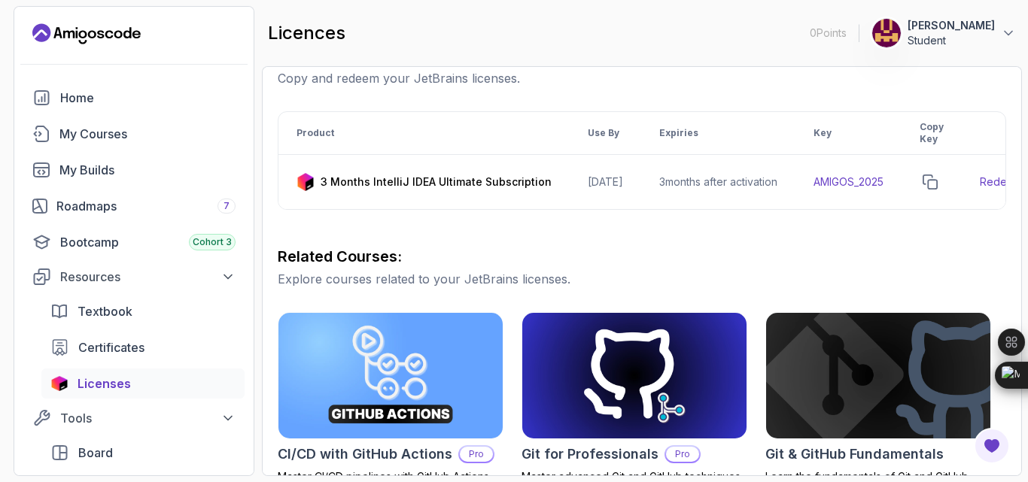
scroll to position [0, 345]
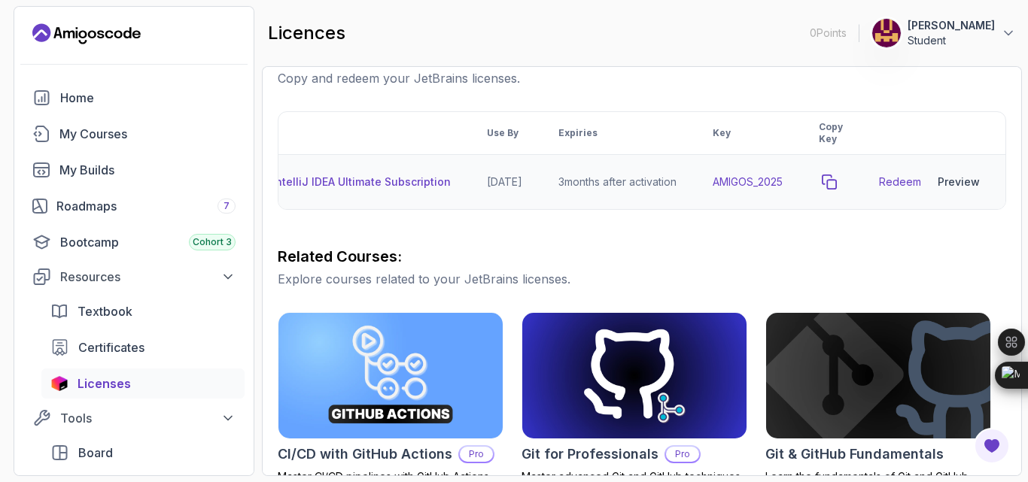
click at [823, 189] on icon "copy-button" at bounding box center [830, 182] width 14 height 14
click at [132, 149] on link "My Courses" at bounding box center [133, 134] width 221 height 30
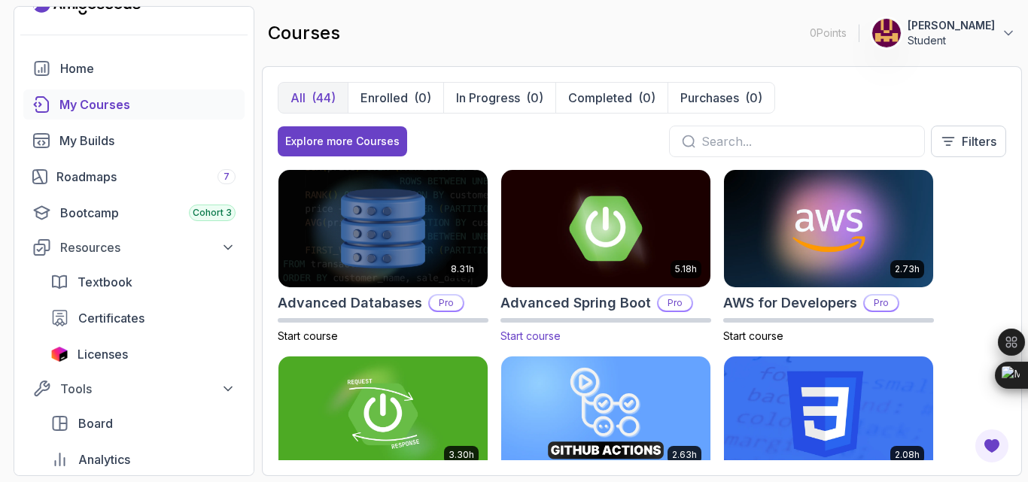
scroll to position [30, 0]
click at [542, 157] on div "Explore more Courses Filters" at bounding box center [642, 142] width 729 height 32
click at [1027, 181] on section "0 Points 1 selva monish Student Home My Courses My Builds Roadmaps 7 Bootcamp C…" at bounding box center [514, 241] width 1028 height 482
click at [1022, 181] on section "0 Points 1 selva monish Student Home My Courses My Builds Roadmaps 7 Bootcamp C…" at bounding box center [514, 241] width 1028 height 482
click at [814, 151] on input "text" at bounding box center [806, 141] width 211 height 18
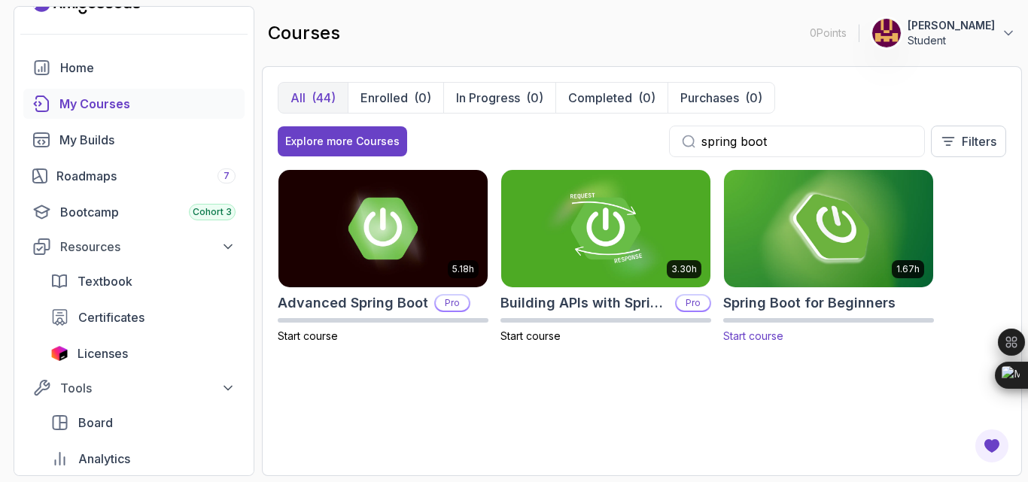
type input "spring boot"
click at [835, 284] on img at bounding box center [829, 228] width 220 height 123
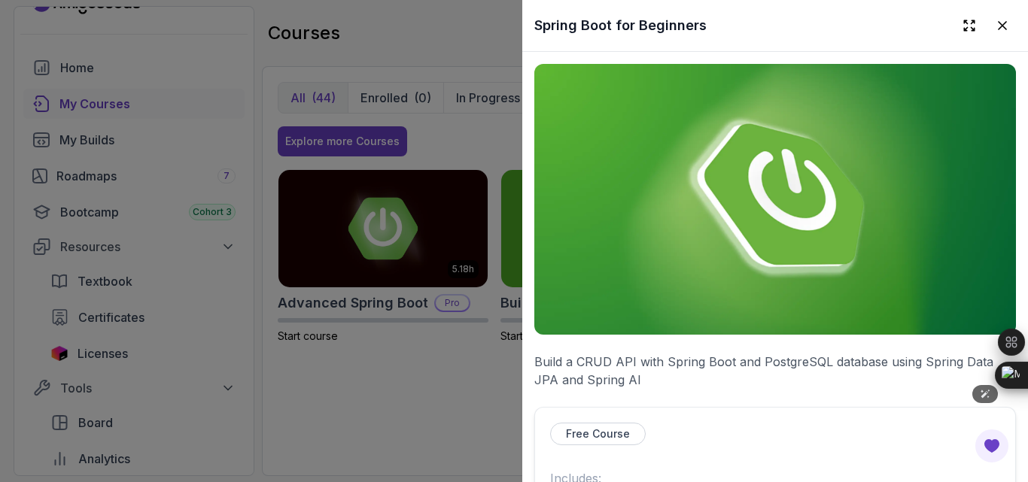
click at [899, 235] on img at bounding box center [775, 199] width 482 height 271
click at [962, 27] on icon at bounding box center [969, 25] width 15 height 15
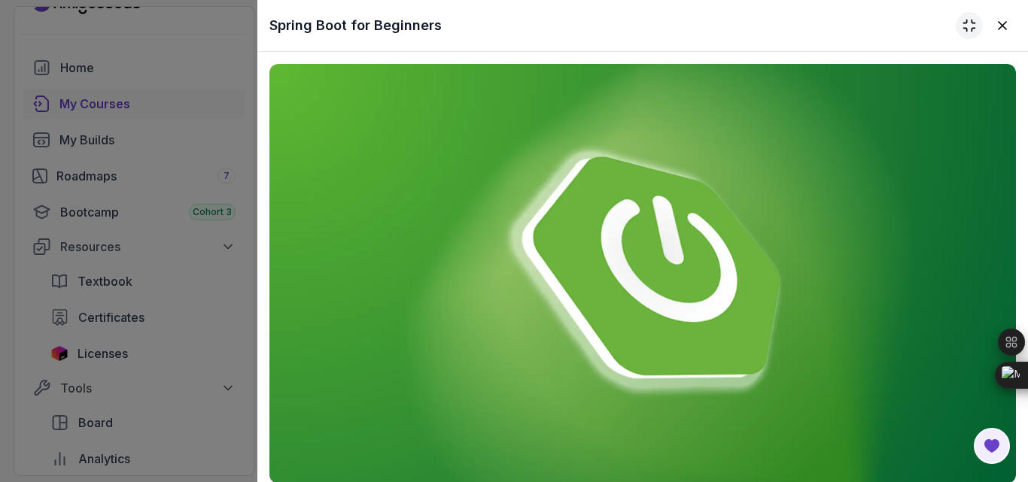
click at [962, 27] on icon at bounding box center [969, 25] width 15 height 15
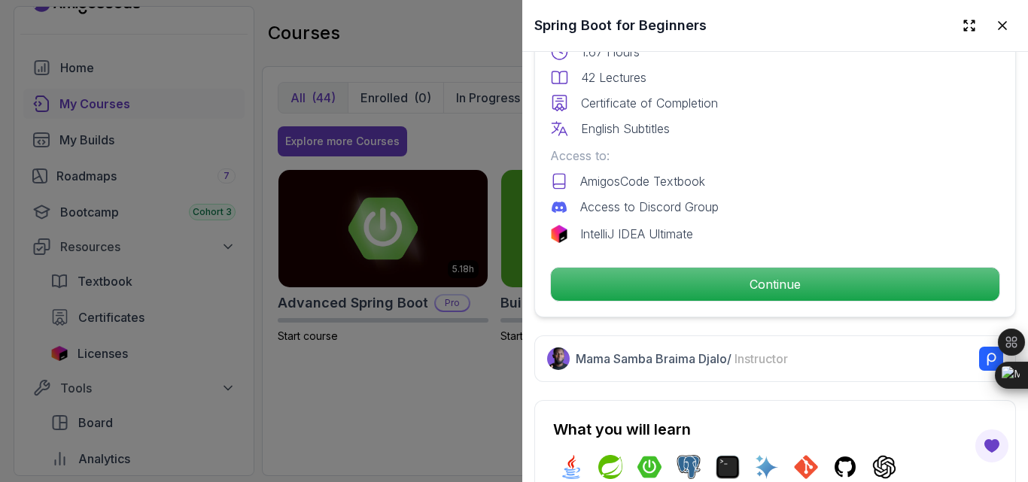
scroll to position [543, 0]
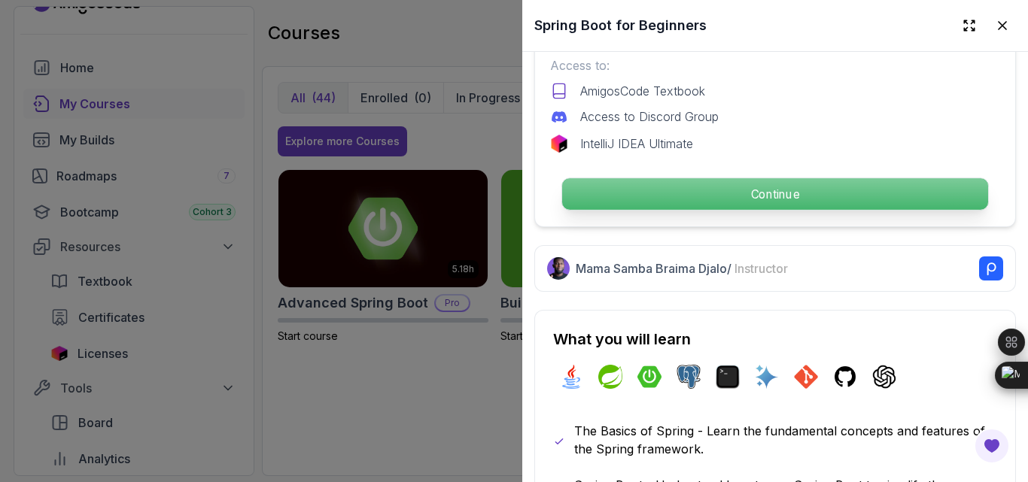
click at [697, 210] on p "Continue" at bounding box center [775, 194] width 426 height 32
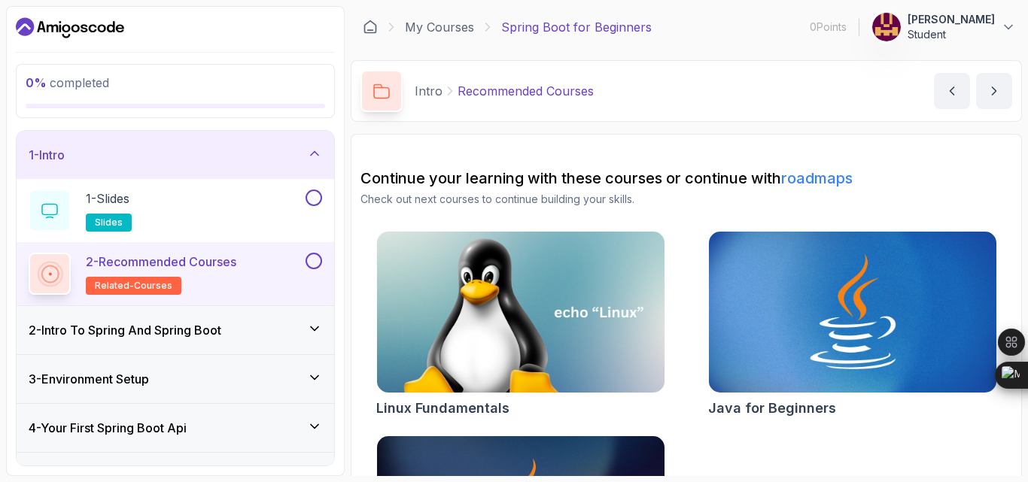
click at [753, 189] on h2 "Continue your learning with these courses or continue with roadmaps" at bounding box center [687, 178] width 652 height 21
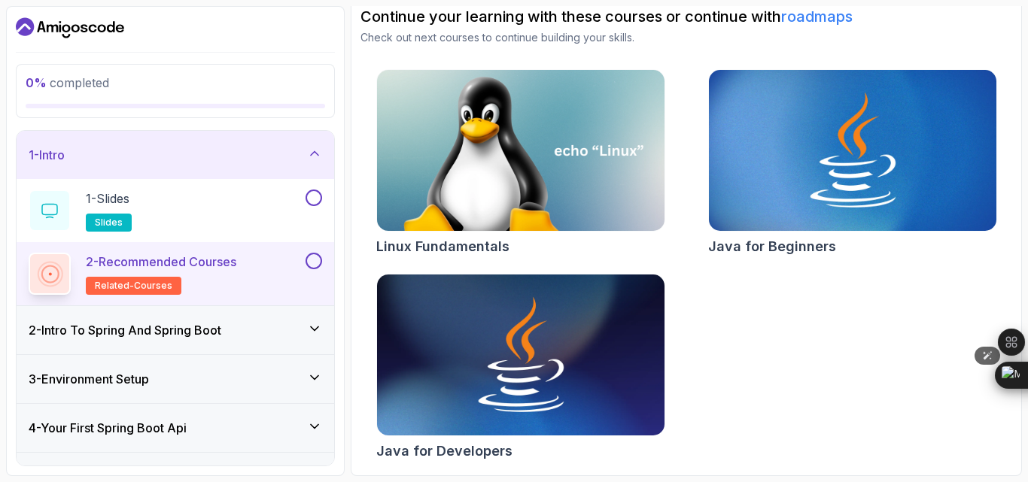
scroll to position [118, 0]
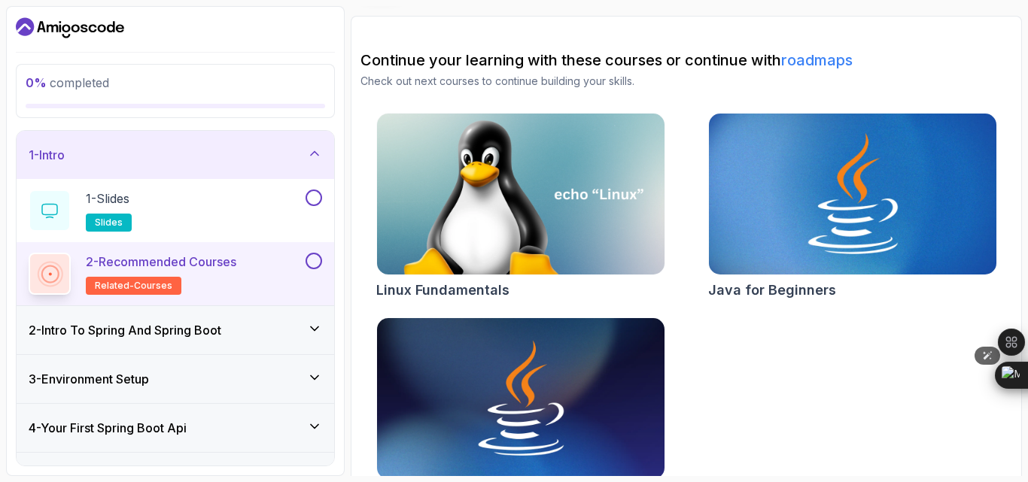
click at [784, 248] on img at bounding box center [852, 194] width 302 height 169
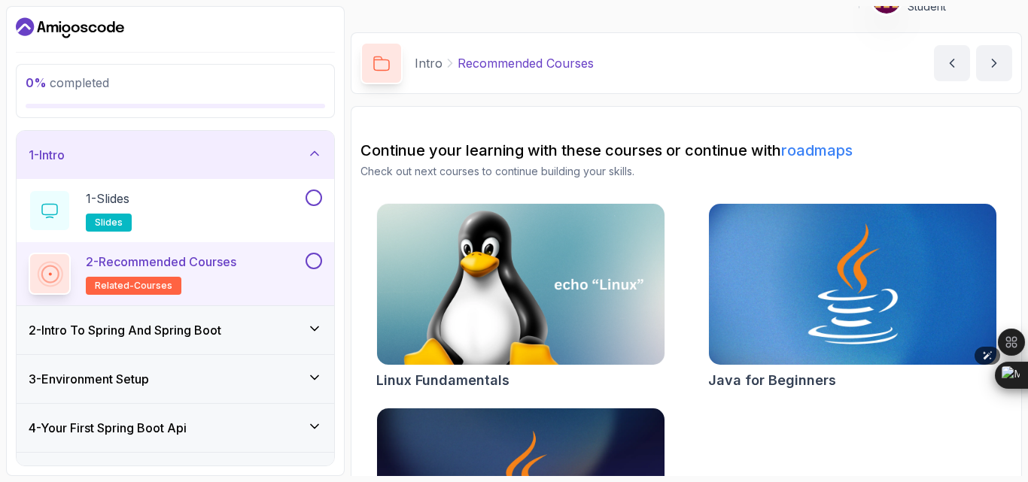
scroll to position [30, 0]
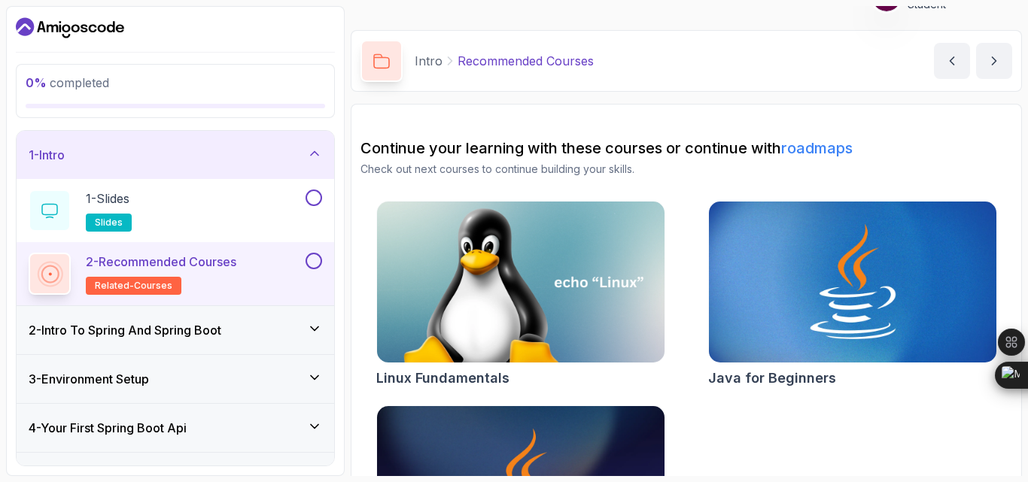
click at [779, 158] on section "Continue your learning with these courses or continue with roadmaps Check out n…" at bounding box center [686, 356] width 671 height 504
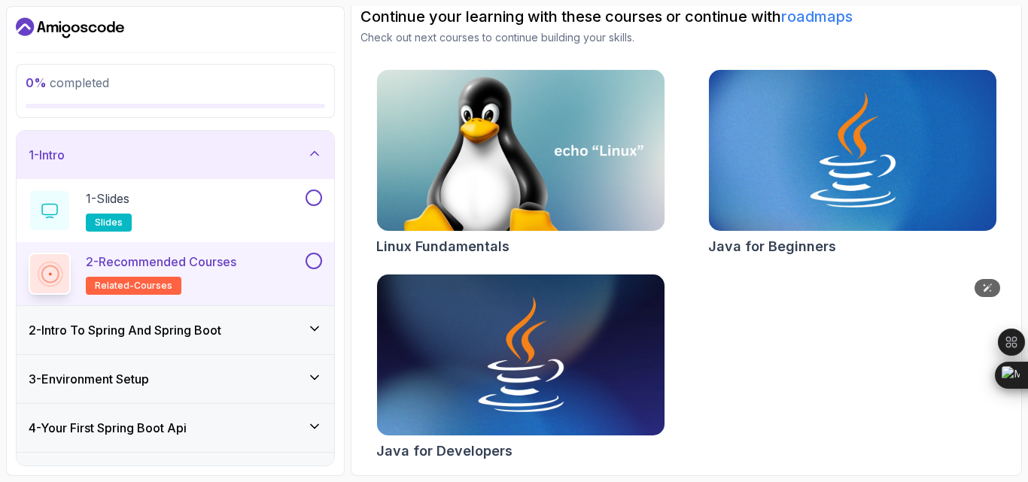
scroll to position [269, 0]
click at [352, 131] on div "0 % completed 1 - Intro 1 - Slides slides 2 - Recommended Courses related-cours…" at bounding box center [514, 241] width 1016 height 470
click at [311, 206] on button at bounding box center [314, 198] width 17 height 17
click at [201, 232] on div "1 - Slides slides" at bounding box center [166, 211] width 274 height 42
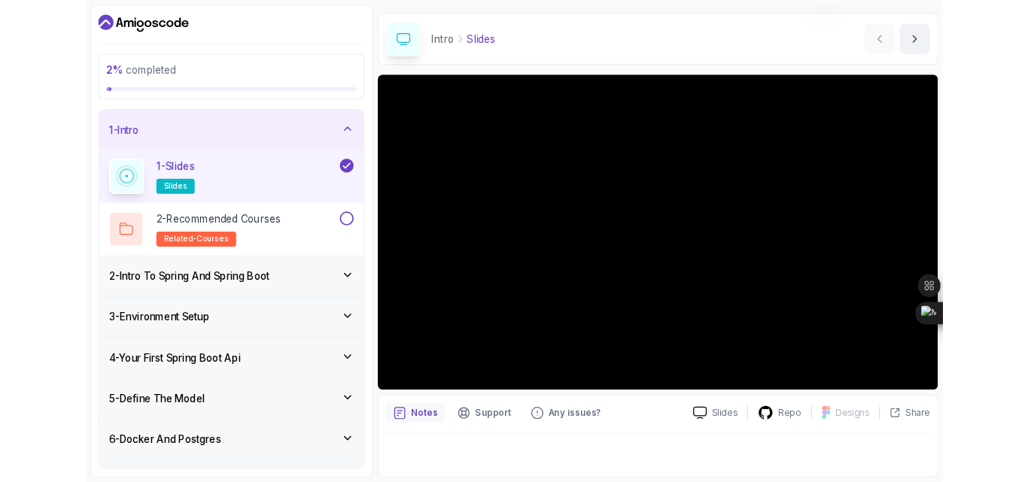
scroll to position [120, 0]
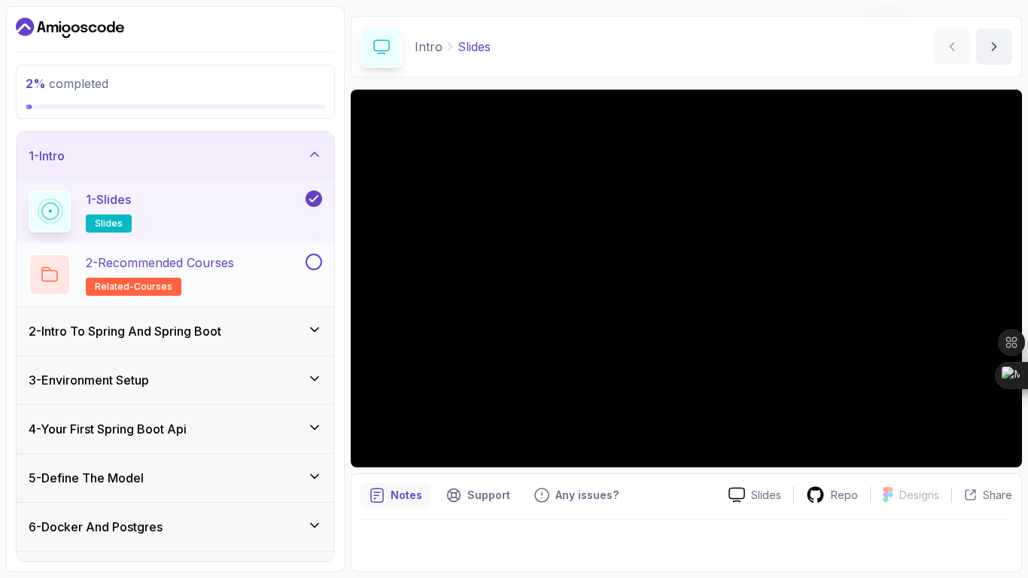
click at [231, 272] on p "2 - Recommended Courses" at bounding box center [160, 263] width 148 height 18
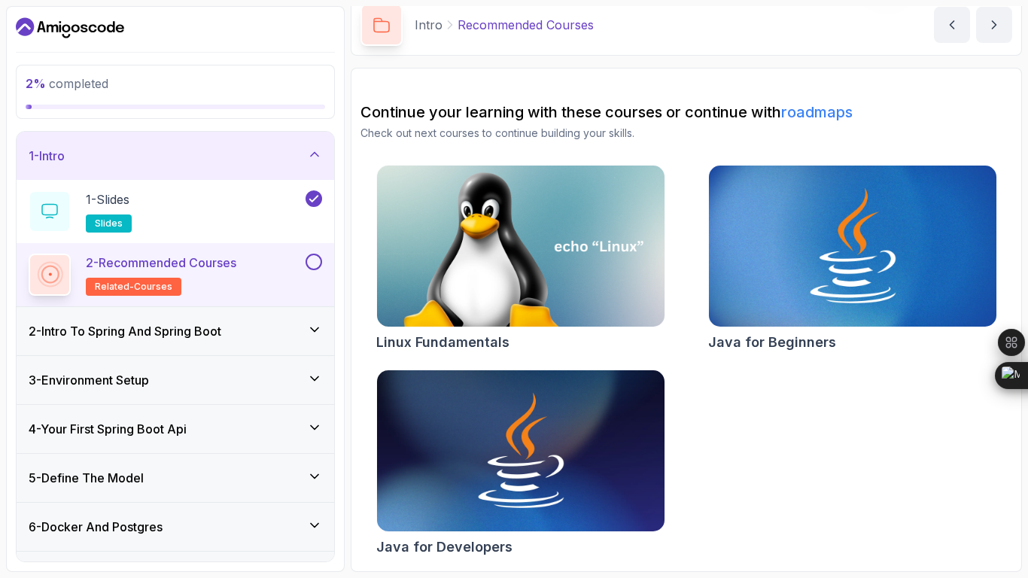
click at [308, 270] on button at bounding box center [314, 262] width 17 height 17
click at [308, 337] on icon at bounding box center [314, 329] width 15 height 15
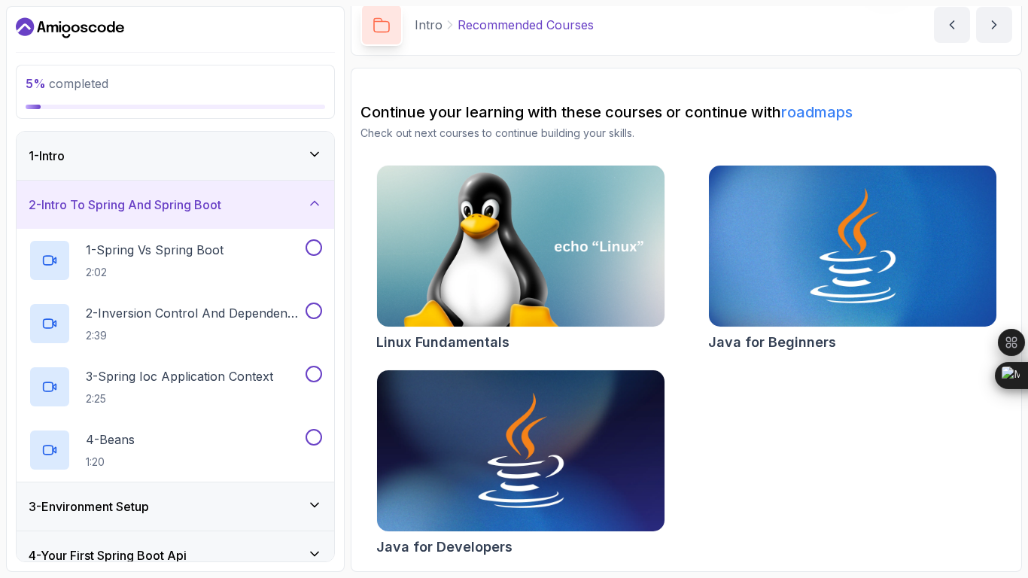
click at [307, 162] on icon at bounding box center [314, 154] width 15 height 15
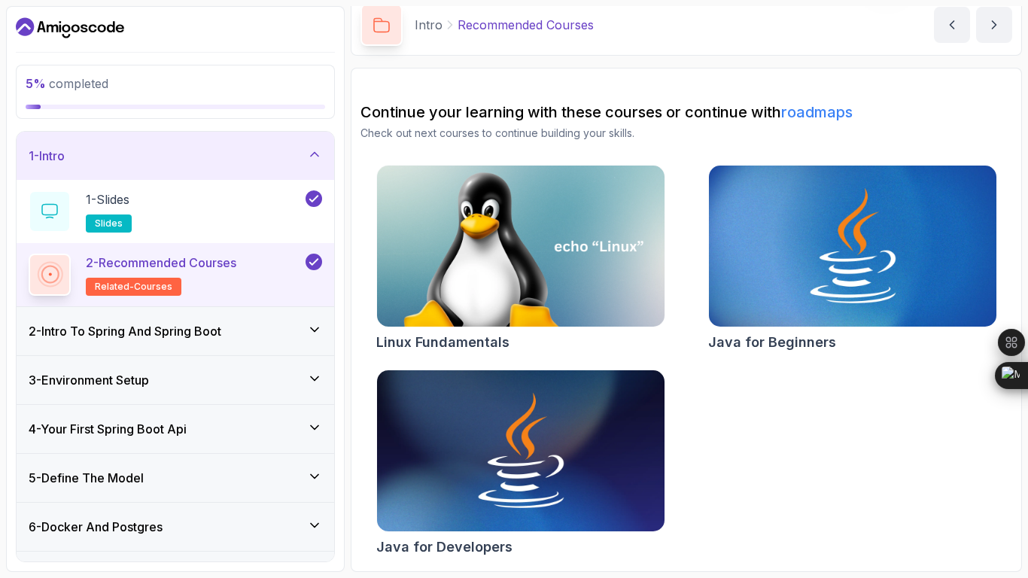
click at [1026, 482] on section "5 % completed 1 - Intro 1 - Slides slides 2 - Recommended Courses related-cours…" at bounding box center [514, 289] width 1028 height 578
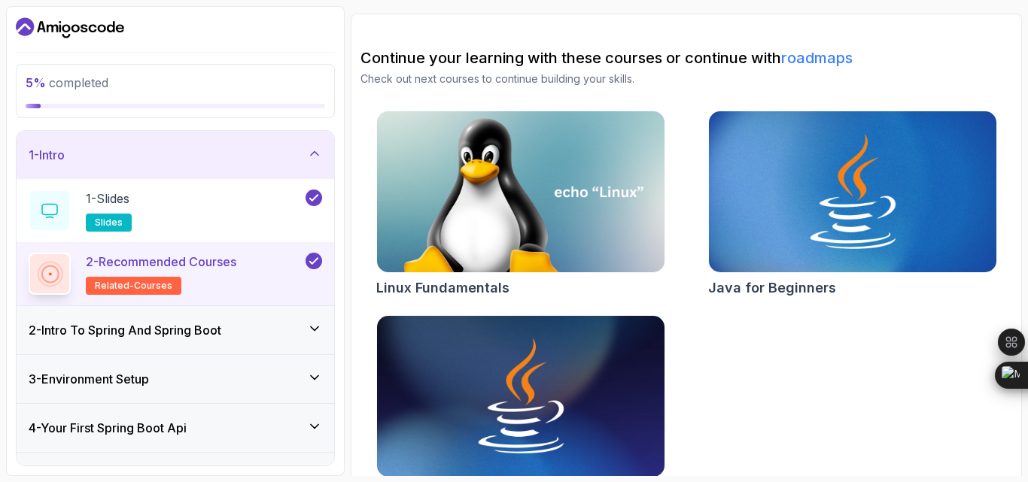
click at [624, 85] on section "Continue your learning with these courses or continue with roadmaps Check out n…" at bounding box center [686, 266] width 671 height 504
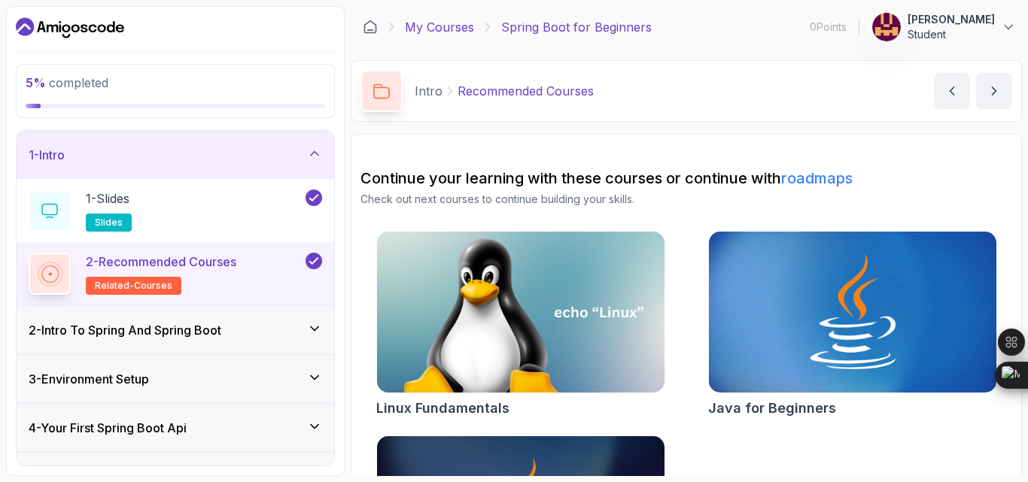
click at [443, 32] on link "My Courses" at bounding box center [439, 27] width 69 height 18
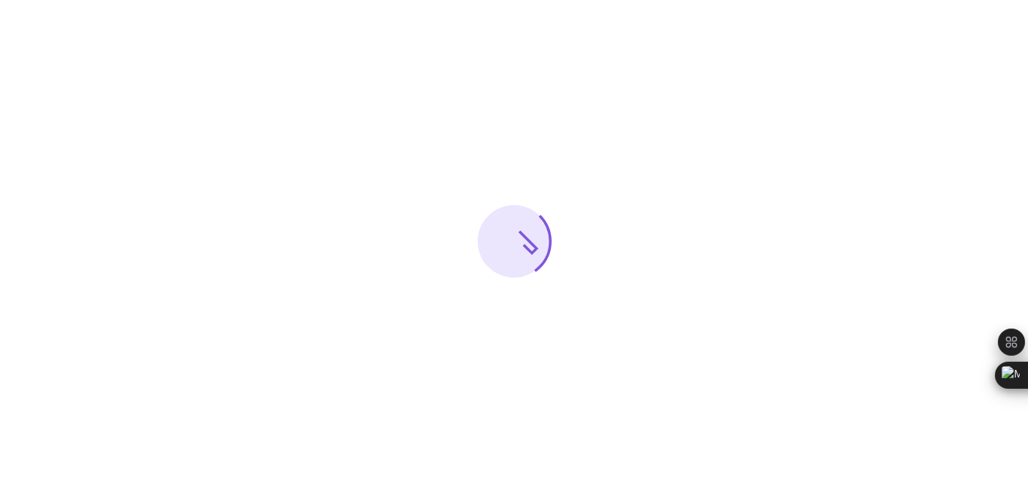
click at [376, 32] on div at bounding box center [514, 241] width 1028 height 482
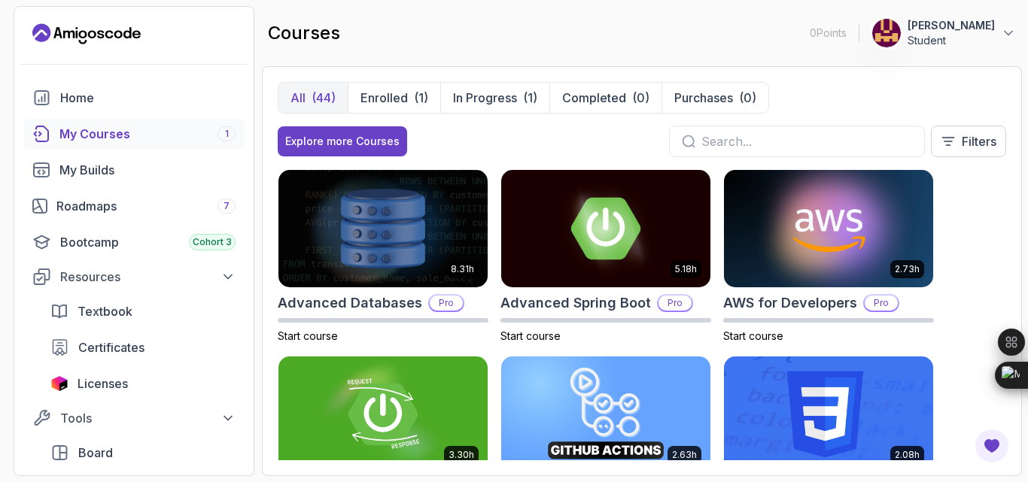
click at [1027, 163] on section "0 Points 1 selva monish Student Home My Courses 1 My Builds Roadmaps 7 Bootcamp…" at bounding box center [514, 241] width 1028 height 482
click at [617, 34] on div "courses 0 Points 1 selva monish Student" at bounding box center [642, 33] width 760 height 54
click at [482, 56] on div "courses 0 Points 1 selva monish Student" at bounding box center [642, 33] width 760 height 54
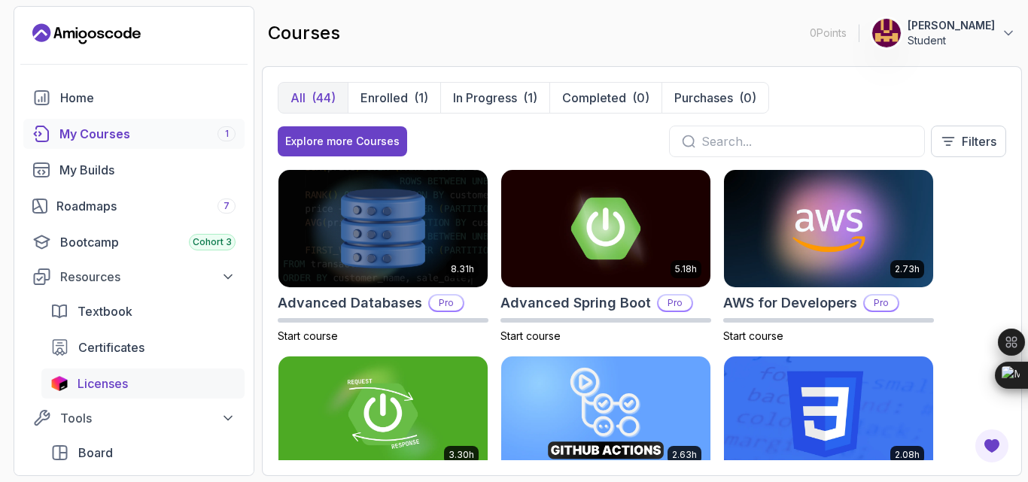
click at [124, 393] on span "Licenses" at bounding box center [103, 384] width 50 height 18
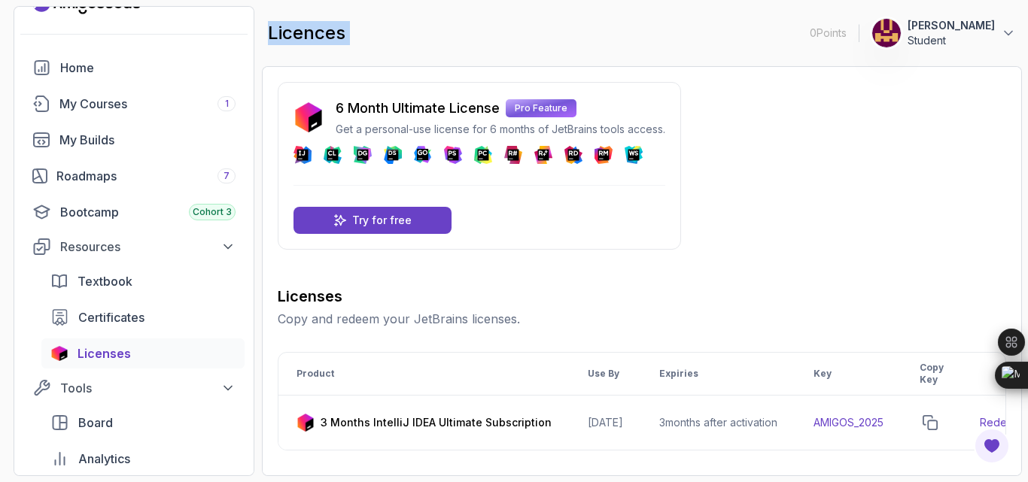
scroll to position [151, 0]
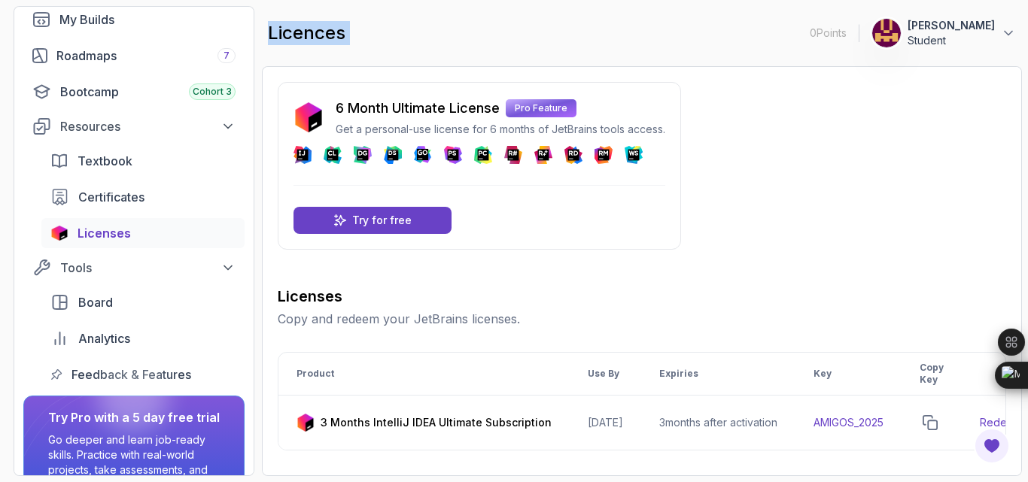
click at [681, 241] on div "6 Month Ultimate License Pro Feature Get a personal-use license for 6 months of…" at bounding box center [479, 166] width 403 height 168
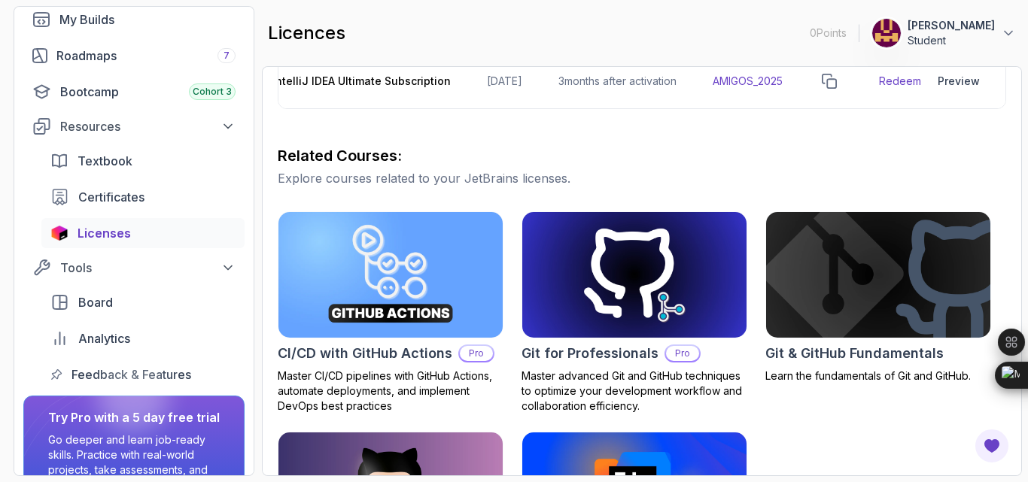
scroll to position [0, 345]
click at [879, 89] on link "Redeem" at bounding box center [900, 81] width 42 height 15
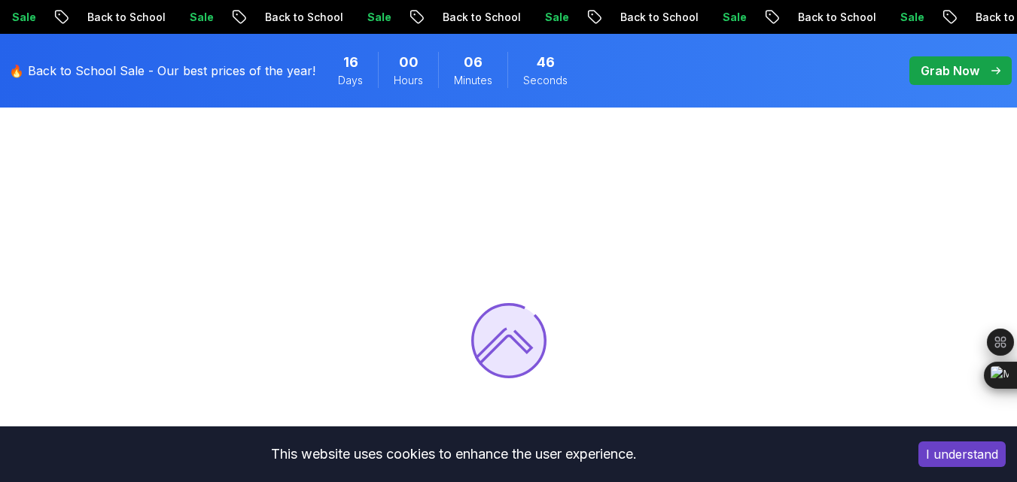
scroll to position [60, 0]
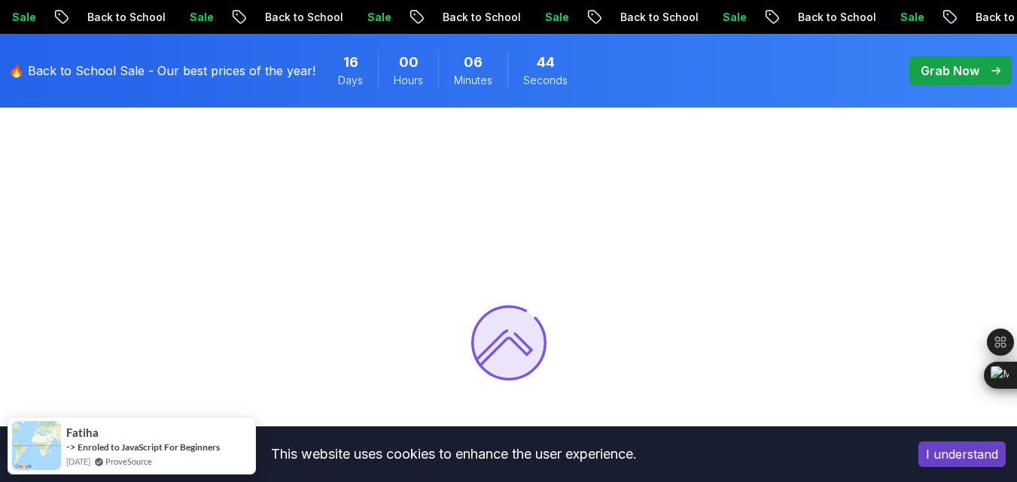
click at [954, 455] on button "I understand" at bounding box center [961, 455] width 87 height 26
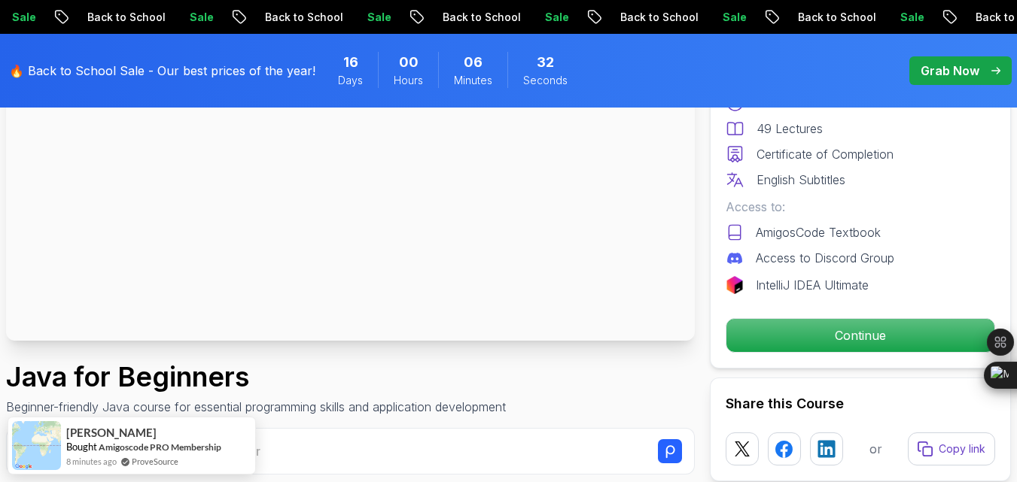
scroll to position [211, 0]
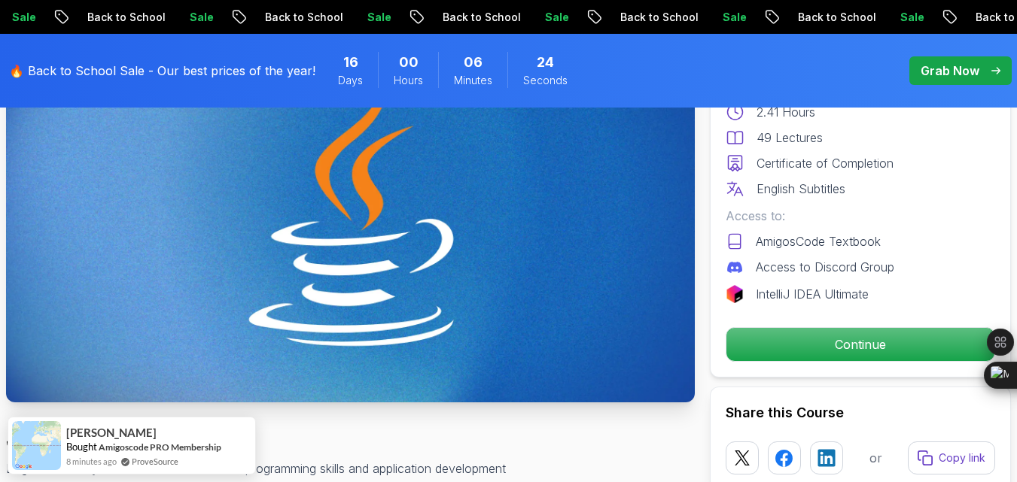
scroll to position [181, 0]
